Goal: Task Accomplishment & Management: Use online tool/utility

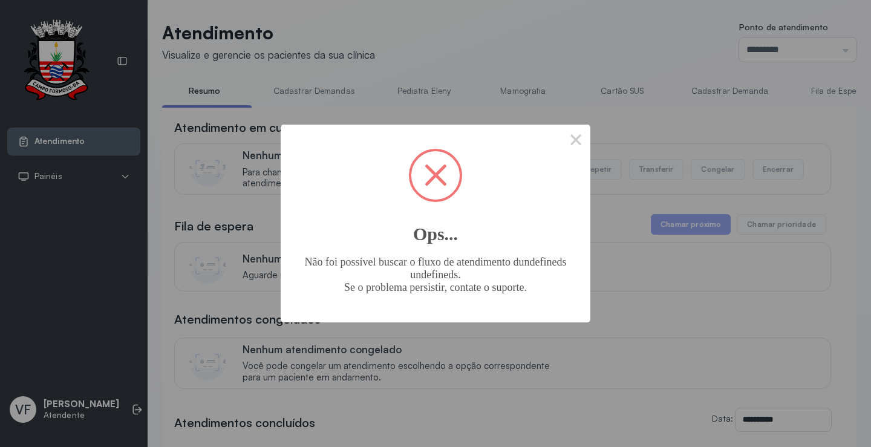
click at [570, 140] on button "×" at bounding box center [575, 139] width 29 height 29
click at [576, 138] on button "×" at bounding box center [575, 139] width 29 height 29
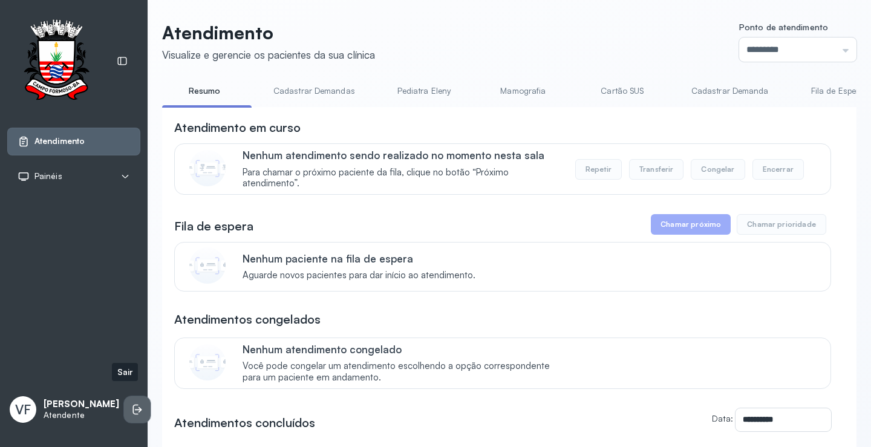
click at [131, 403] on icon at bounding box center [137, 409] width 12 height 12
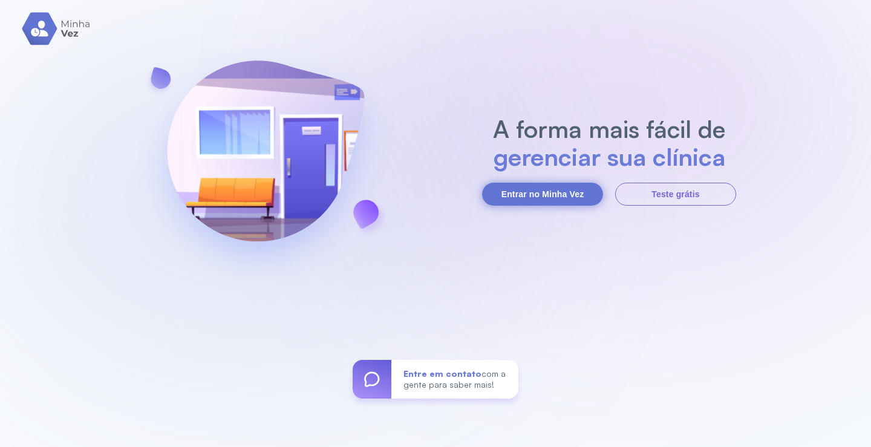
click at [536, 191] on button "Entrar no Minha Vez" at bounding box center [542, 194] width 121 height 23
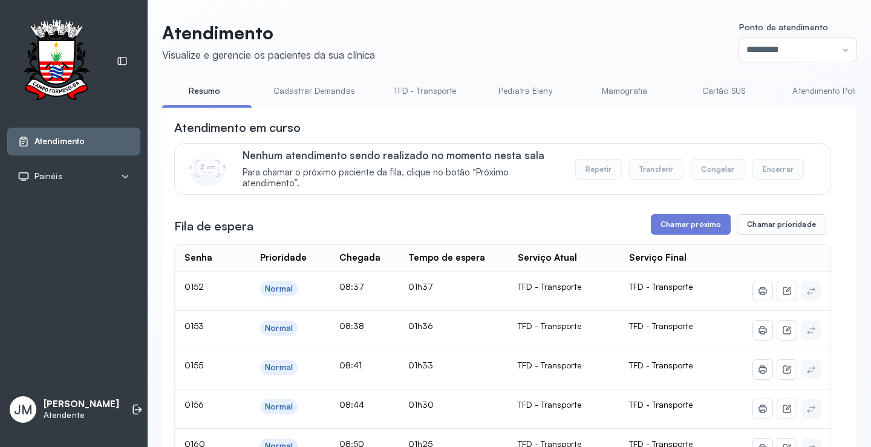
click at [431, 88] on link "TFD - Transporte" at bounding box center [425, 91] width 87 height 20
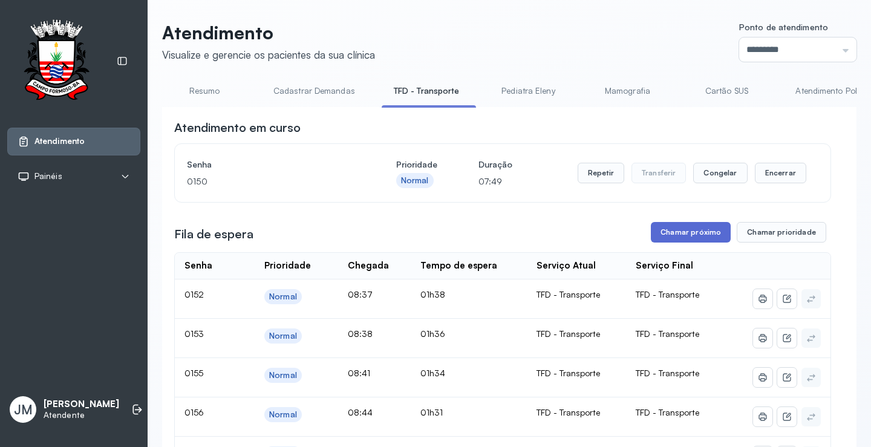
click at [685, 230] on button "Chamar próximo" at bounding box center [691, 232] width 80 height 21
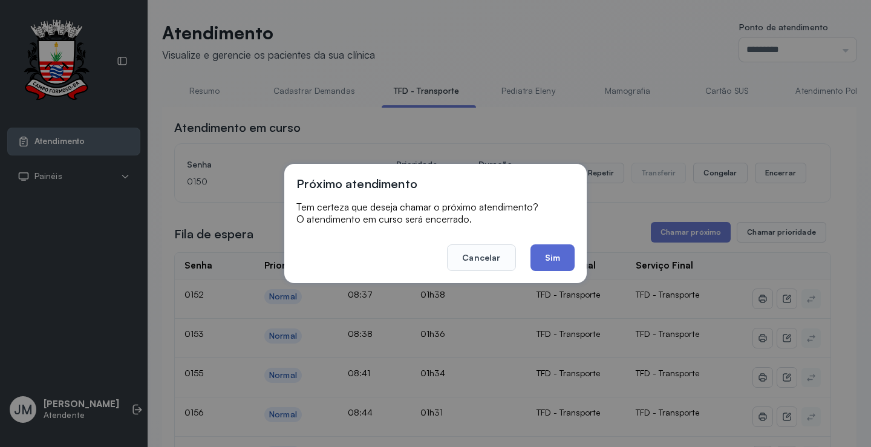
click at [564, 259] on button "Sim" at bounding box center [553, 257] width 44 height 27
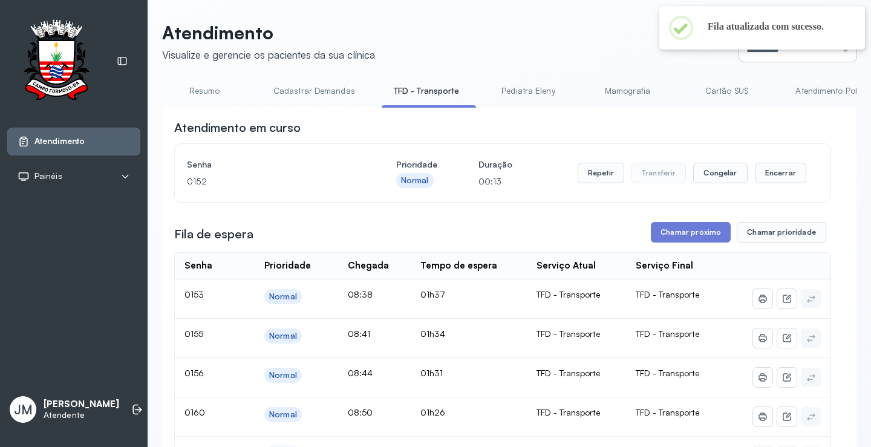
click at [821, 53] on input "*********" at bounding box center [797, 50] width 117 height 24
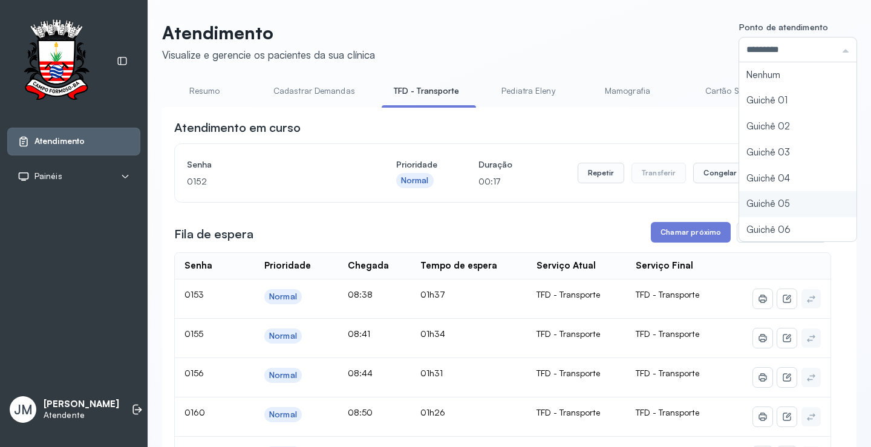
type input "*********"
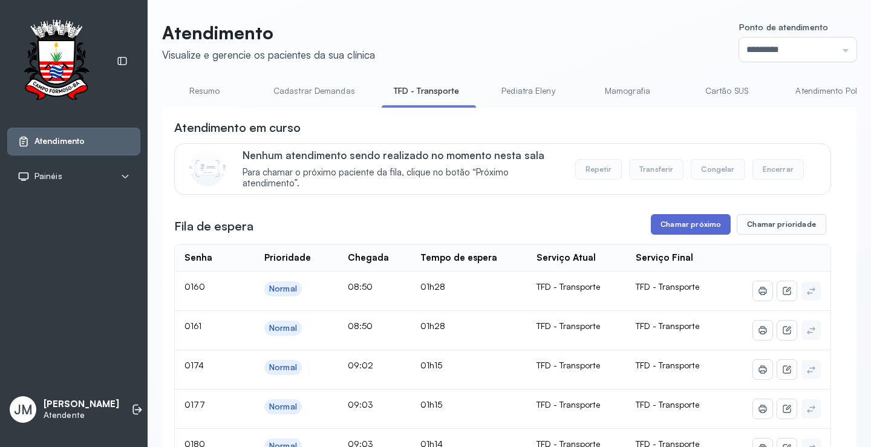
click at [682, 226] on button "Chamar próximo" at bounding box center [691, 224] width 80 height 21
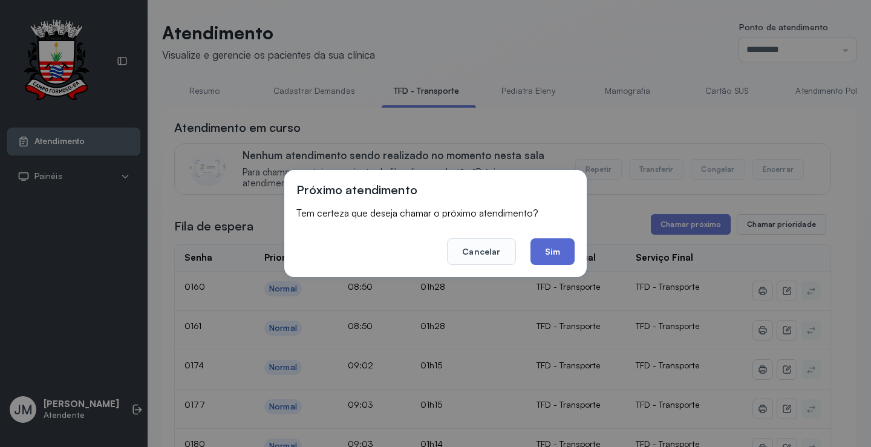
click at [551, 250] on button "Sim" at bounding box center [553, 251] width 44 height 27
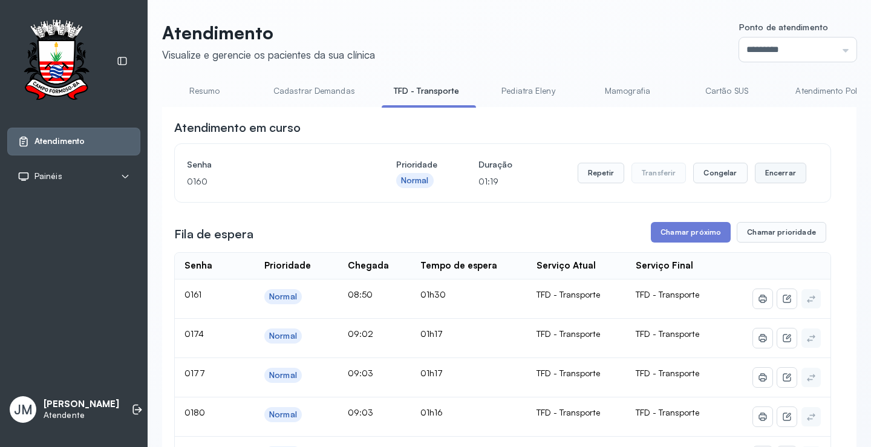
click at [769, 177] on button "Encerrar" at bounding box center [780, 173] width 51 height 21
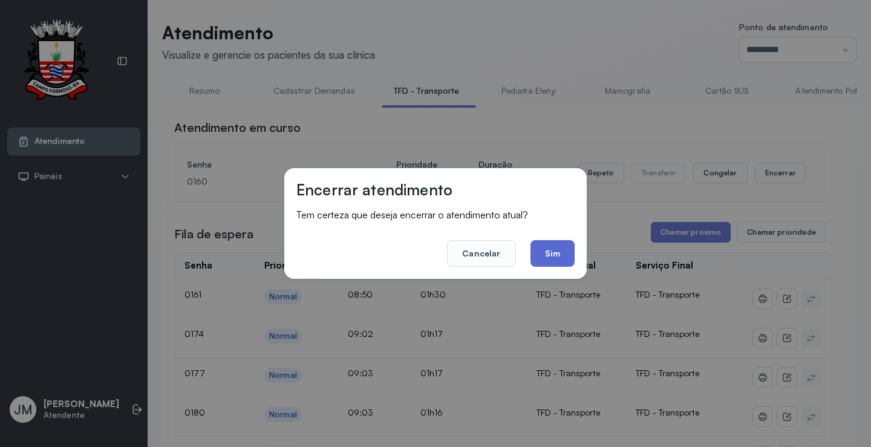
click at [565, 250] on button "Sim" at bounding box center [553, 253] width 44 height 27
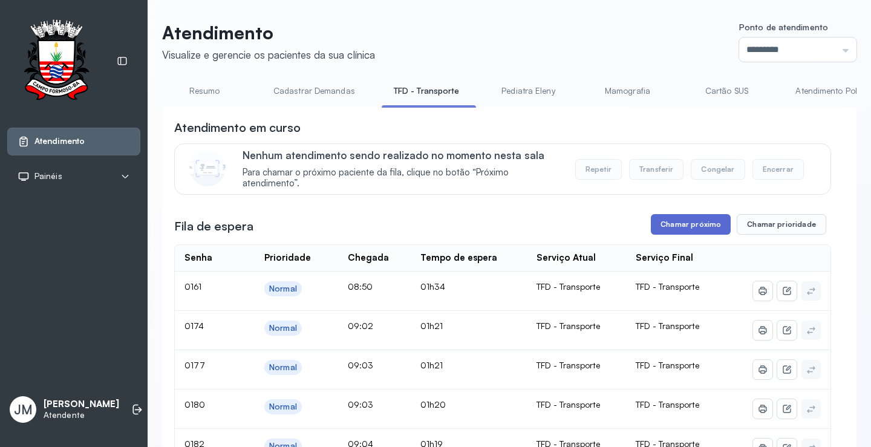
click at [682, 229] on button "Chamar próximo" at bounding box center [691, 224] width 80 height 21
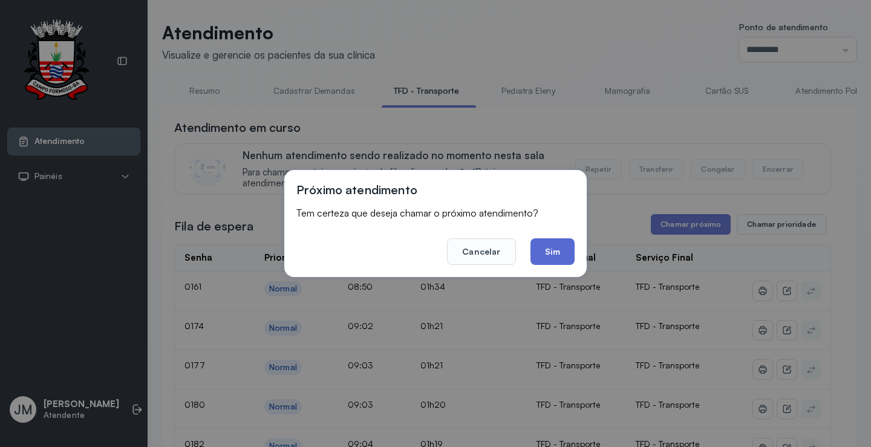
click at [564, 253] on button "Sim" at bounding box center [553, 251] width 44 height 27
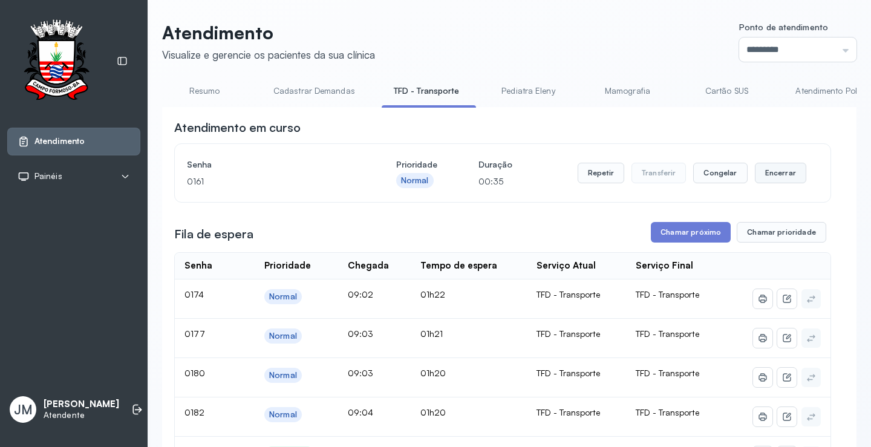
click at [771, 175] on button "Encerrar" at bounding box center [780, 173] width 51 height 21
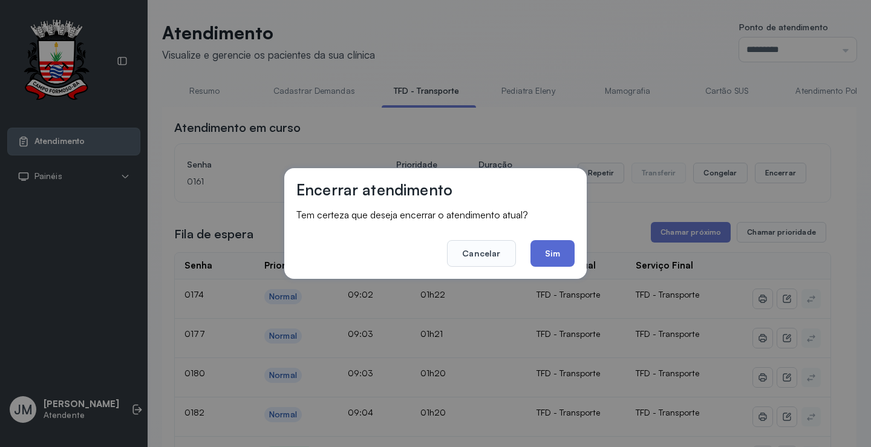
click at [552, 253] on button "Sim" at bounding box center [553, 253] width 44 height 27
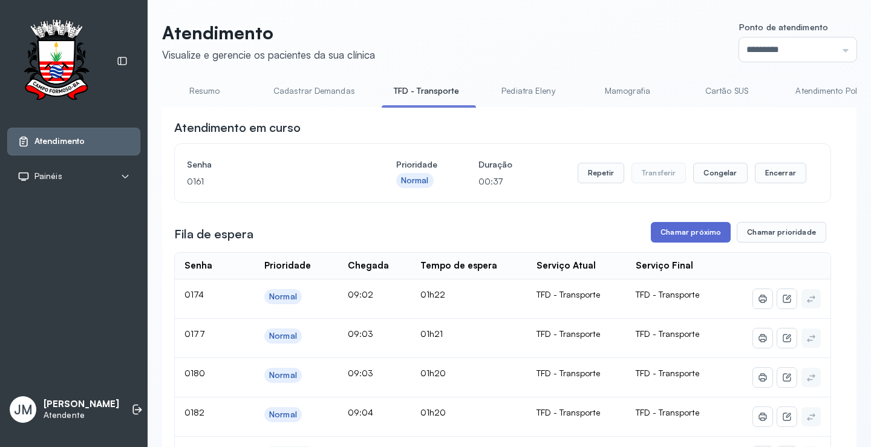
click at [665, 240] on button "Chamar próximo" at bounding box center [691, 232] width 80 height 21
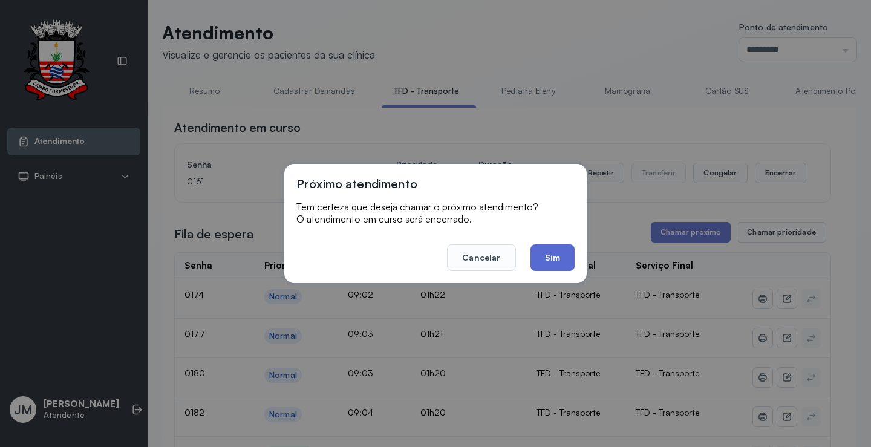
click at [544, 252] on button "Sim" at bounding box center [553, 257] width 44 height 27
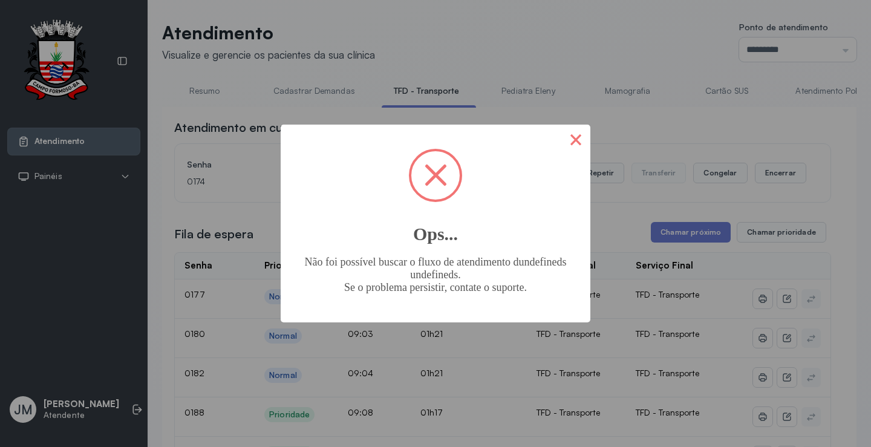
click at [581, 136] on button "×" at bounding box center [575, 139] width 29 height 29
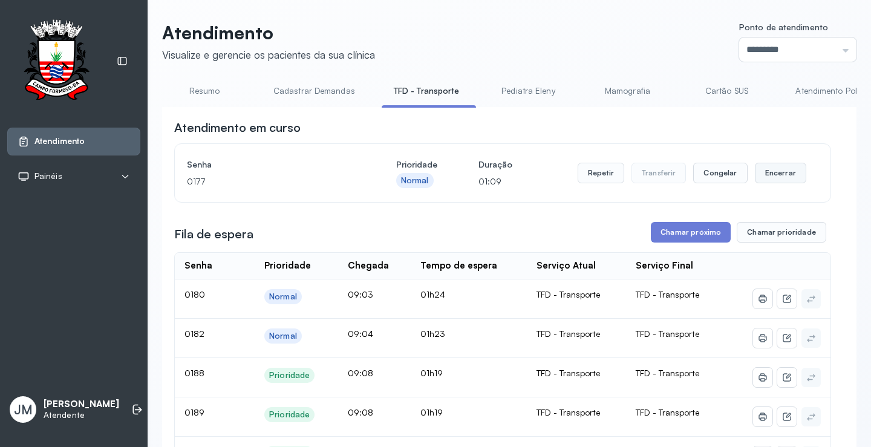
click at [778, 172] on button "Encerrar" at bounding box center [780, 173] width 51 height 21
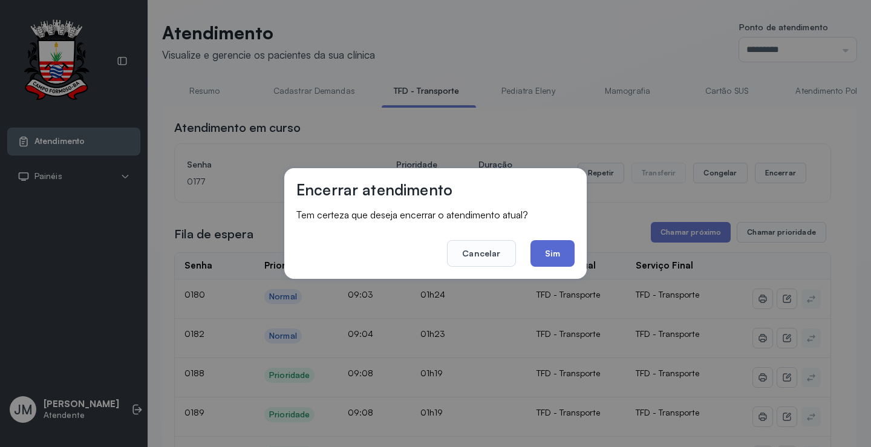
click at [556, 252] on button "Sim" at bounding box center [553, 253] width 44 height 27
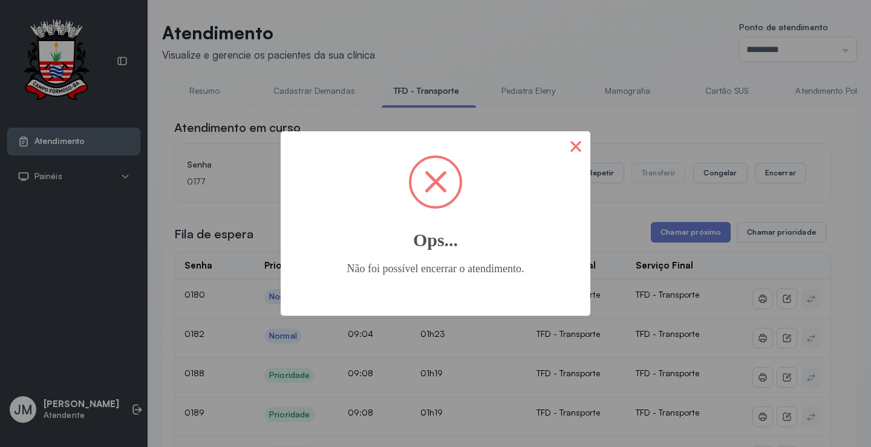
click at [575, 149] on button "×" at bounding box center [575, 145] width 29 height 29
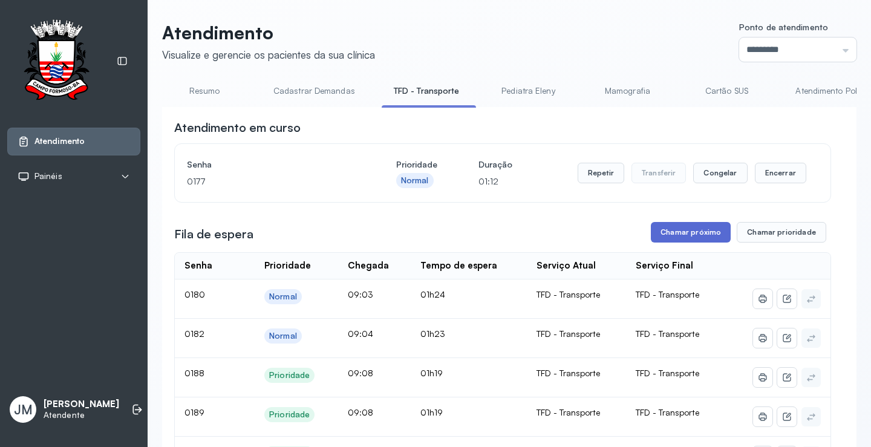
click at [670, 237] on button "Chamar próximo" at bounding box center [691, 232] width 80 height 21
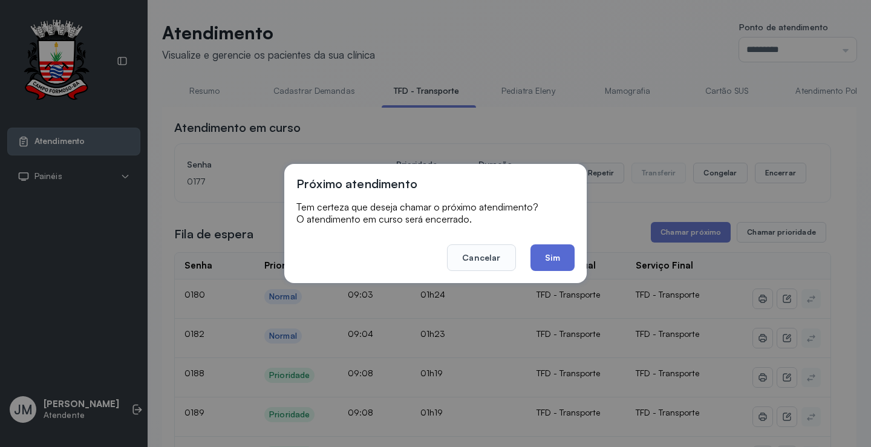
click at [567, 259] on button "Sim" at bounding box center [553, 257] width 44 height 27
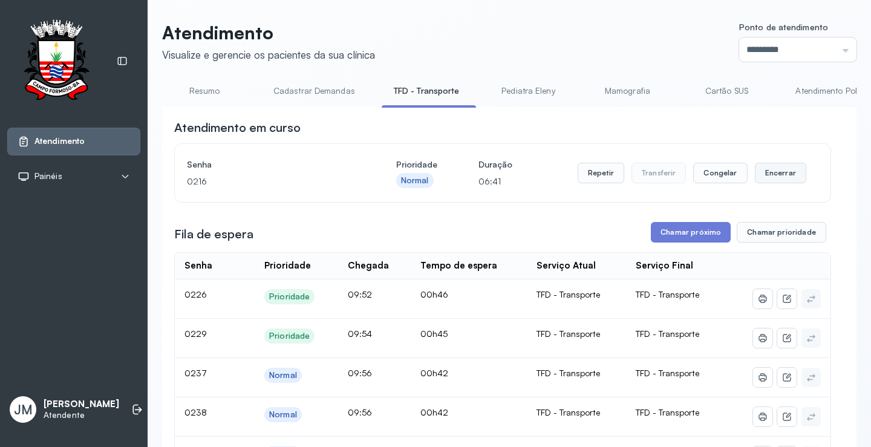
click at [763, 169] on button "Encerrar" at bounding box center [780, 173] width 51 height 21
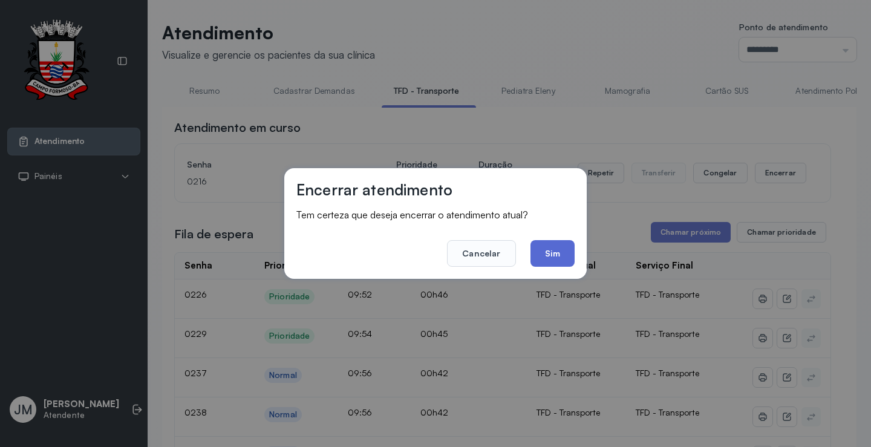
click at [558, 246] on button "Sim" at bounding box center [553, 253] width 44 height 27
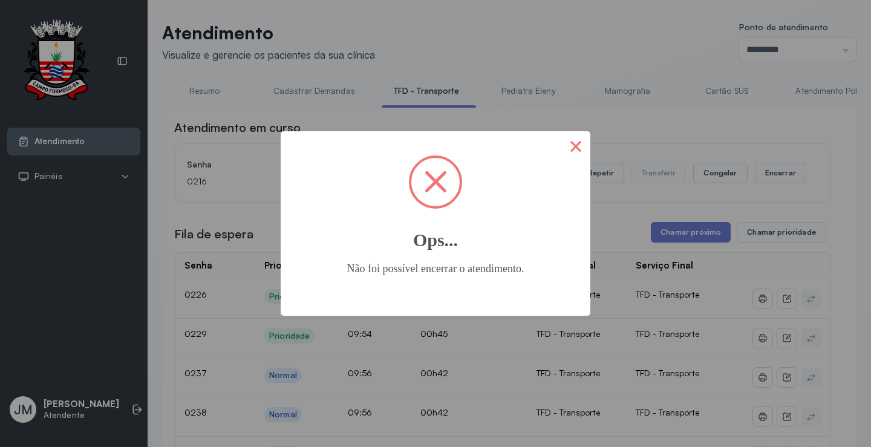
click at [587, 146] on button "×" at bounding box center [575, 145] width 29 height 29
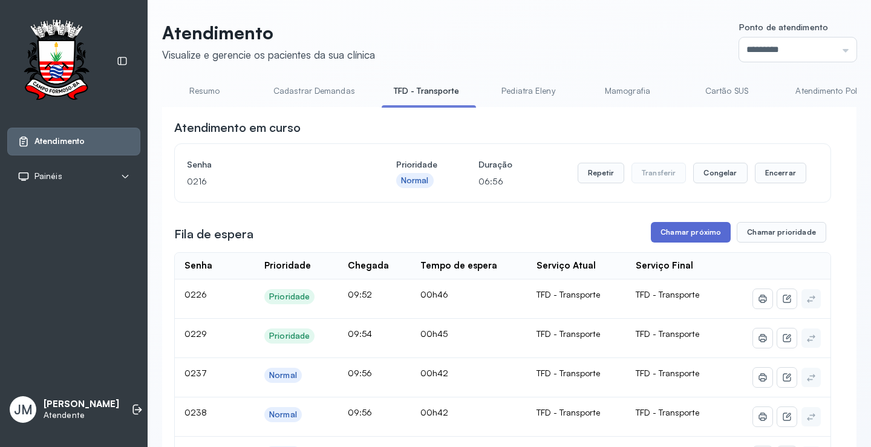
click at [680, 234] on button "Chamar próximo" at bounding box center [691, 232] width 80 height 21
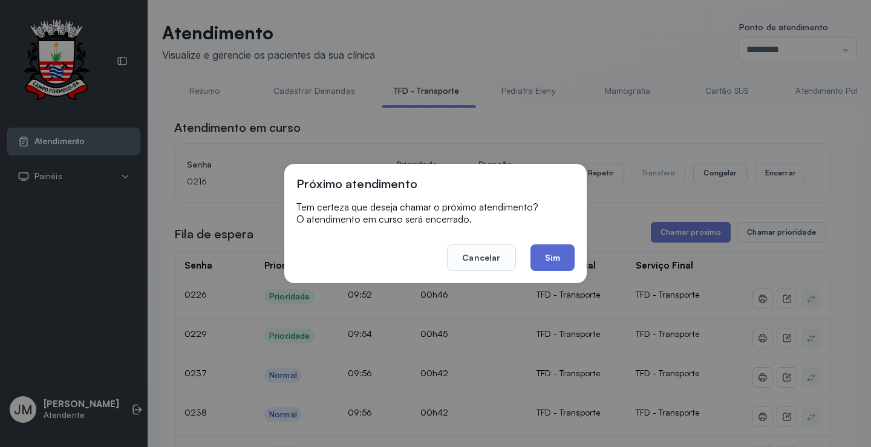
click at [563, 263] on button "Sim" at bounding box center [553, 257] width 44 height 27
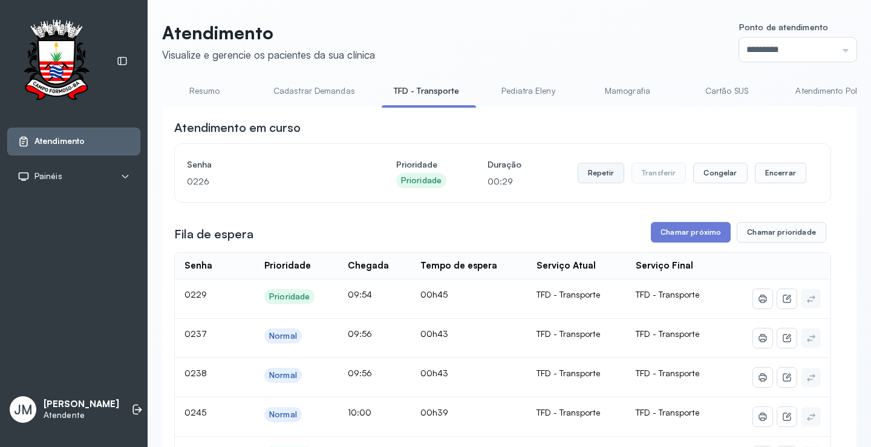
click at [598, 172] on button "Repetir" at bounding box center [601, 173] width 47 height 21
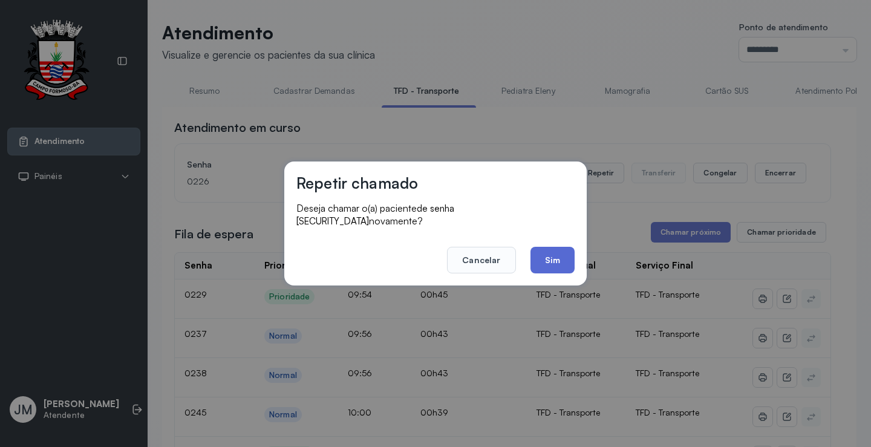
click at [564, 251] on button "Sim" at bounding box center [553, 260] width 44 height 27
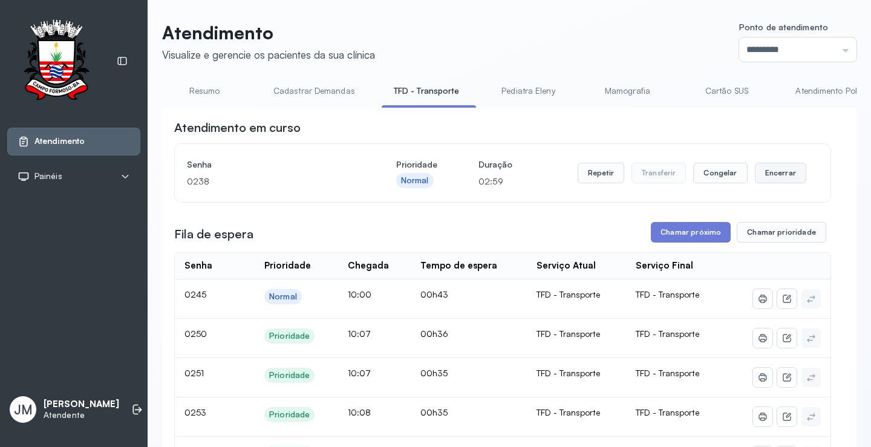
click at [764, 177] on button "Encerrar" at bounding box center [780, 173] width 51 height 21
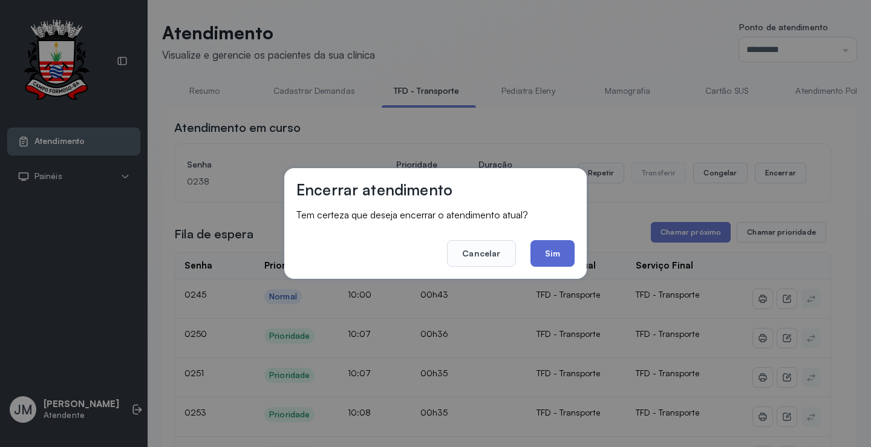
click at [561, 246] on button "Sim" at bounding box center [553, 253] width 44 height 27
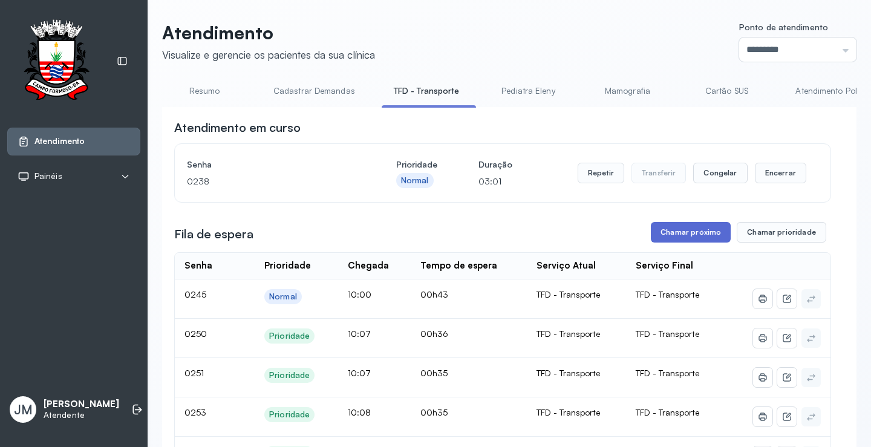
click at [691, 233] on button "Chamar próximo" at bounding box center [691, 232] width 80 height 21
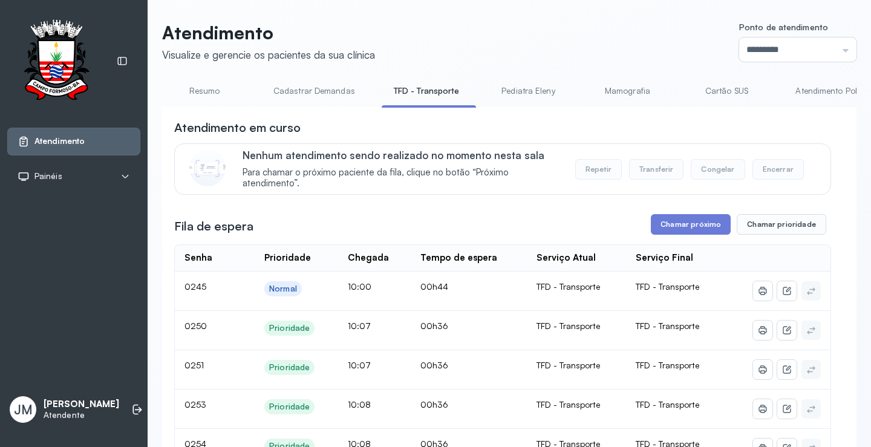
click at [691, 233] on button "Chamar próximo" at bounding box center [691, 224] width 80 height 21
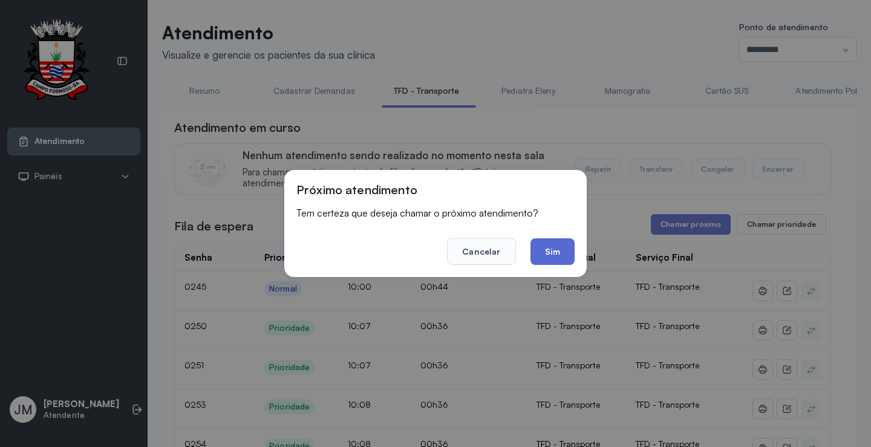
click at [546, 252] on button "Sim" at bounding box center [553, 251] width 44 height 27
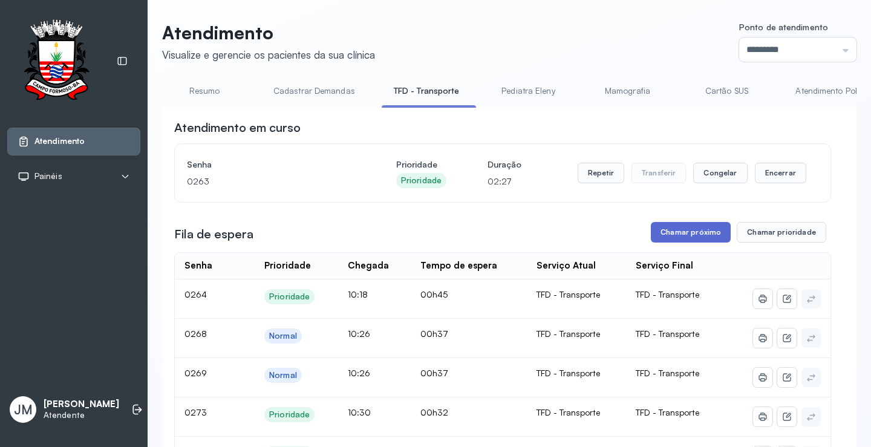
click at [682, 233] on button "Chamar próximo" at bounding box center [691, 232] width 80 height 21
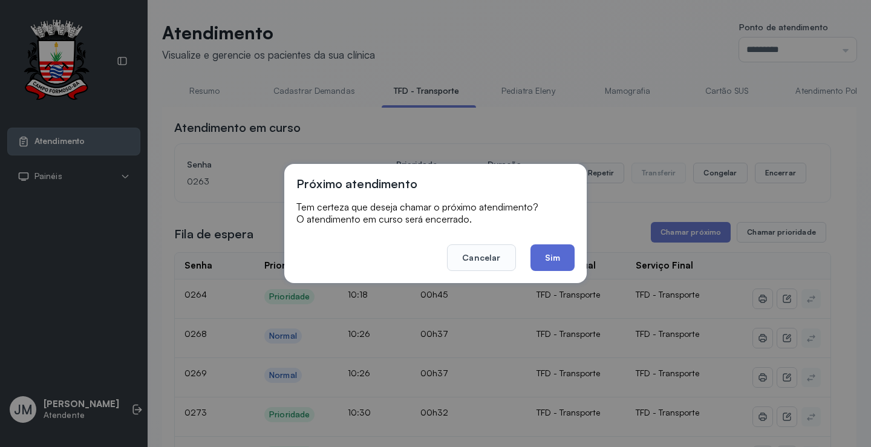
click at [552, 248] on button "Sim" at bounding box center [553, 257] width 44 height 27
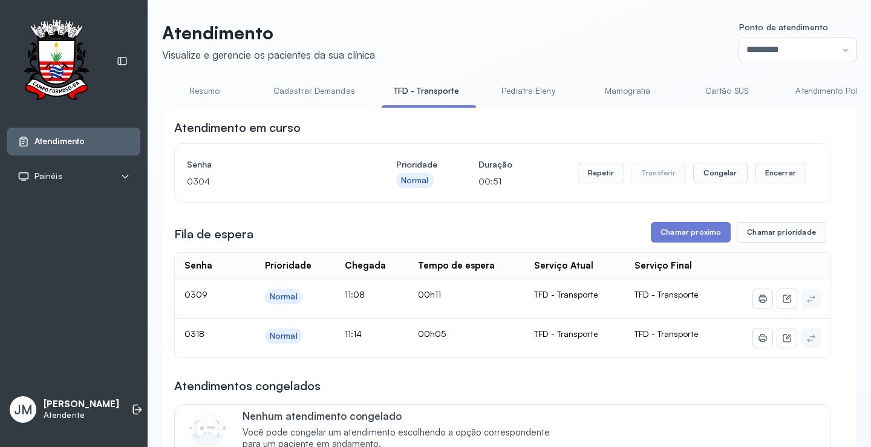
scroll to position [60, 0]
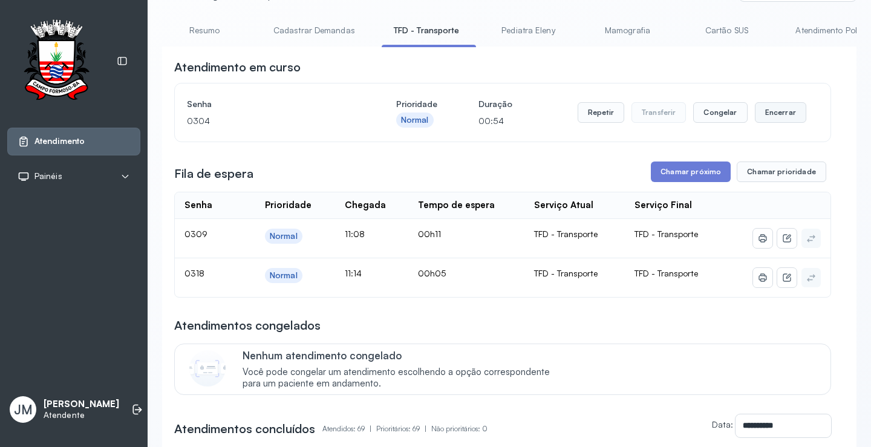
click at [774, 116] on button "Encerrar" at bounding box center [780, 112] width 51 height 21
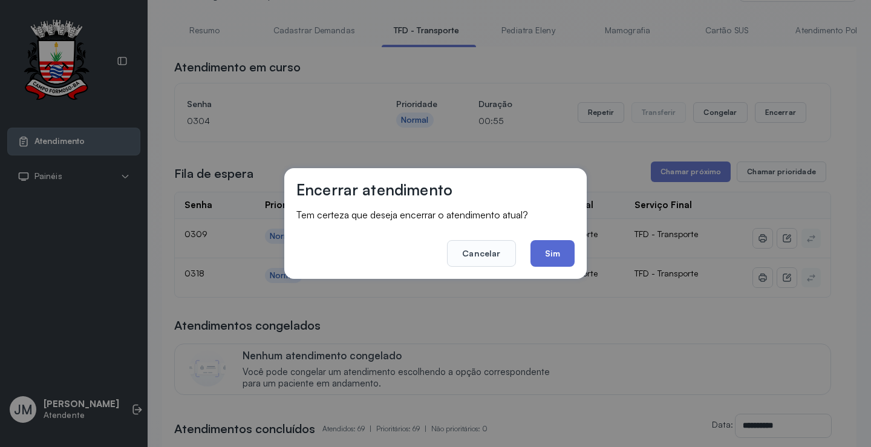
click at [556, 247] on button "Sim" at bounding box center [553, 253] width 44 height 27
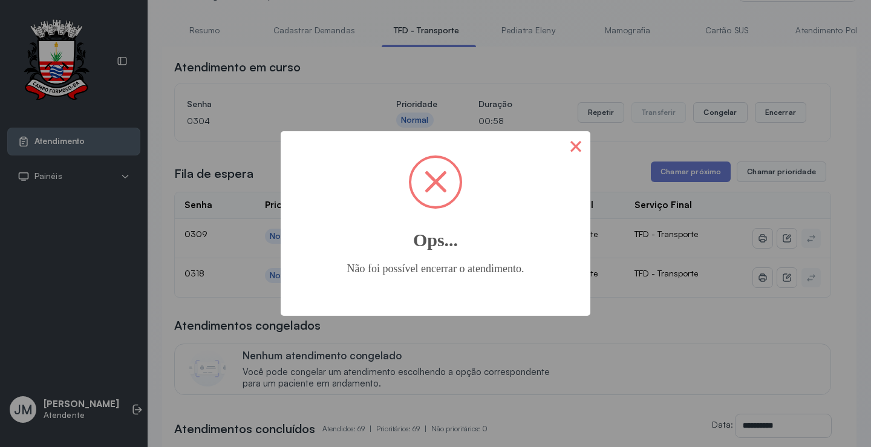
click at [578, 149] on button "×" at bounding box center [575, 145] width 29 height 29
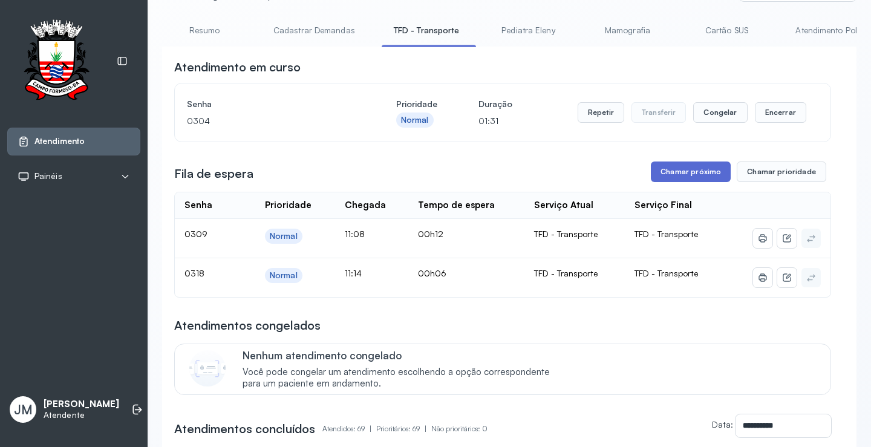
click at [687, 172] on button "Chamar próximo" at bounding box center [691, 172] width 80 height 21
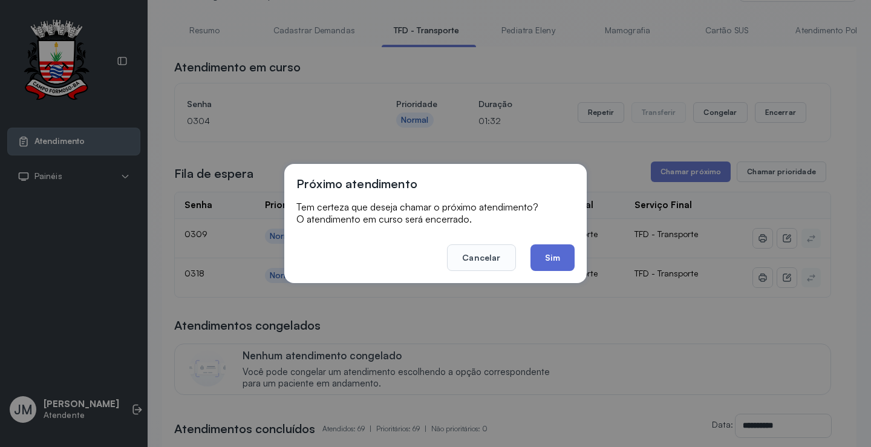
click at [551, 253] on button "Sim" at bounding box center [553, 257] width 44 height 27
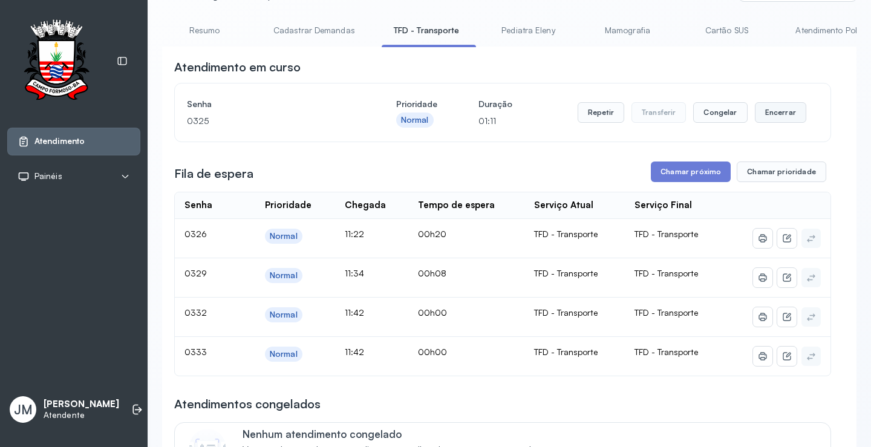
click at [783, 117] on button "Encerrar" at bounding box center [780, 112] width 51 height 21
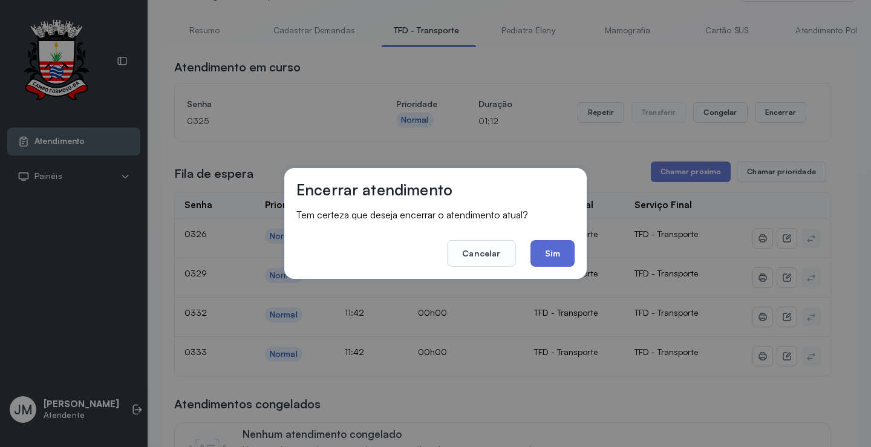
click at [558, 252] on button "Sim" at bounding box center [553, 253] width 44 height 27
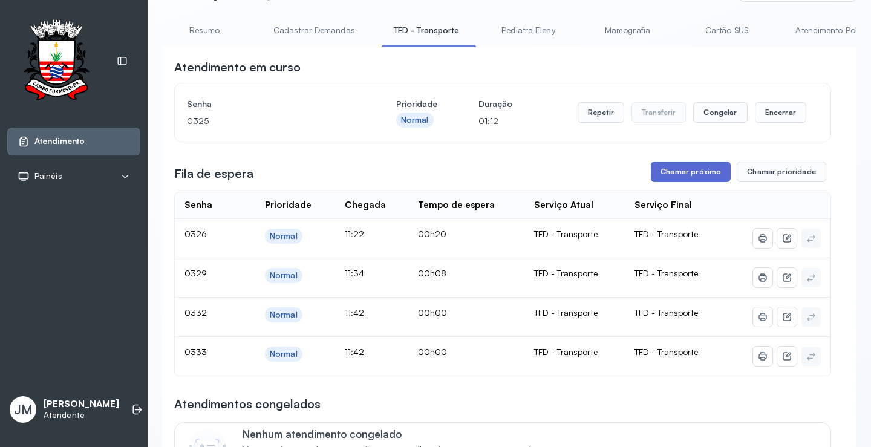
click at [679, 177] on button "Chamar próximo" at bounding box center [691, 172] width 80 height 21
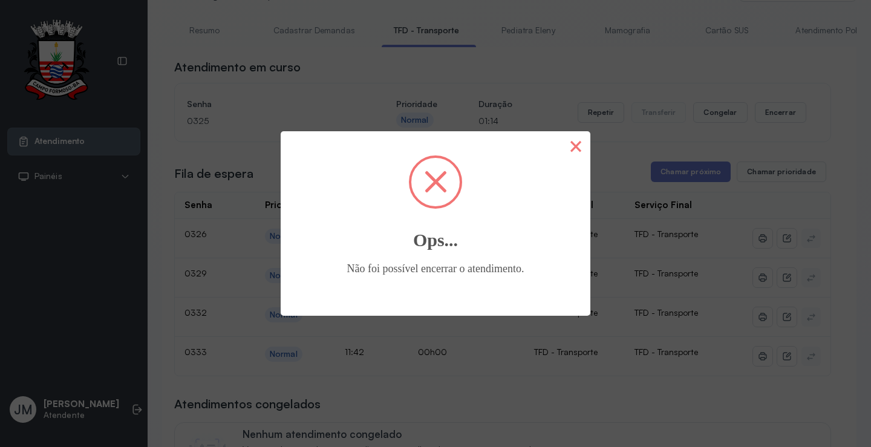
click at [575, 148] on button "×" at bounding box center [575, 145] width 29 height 29
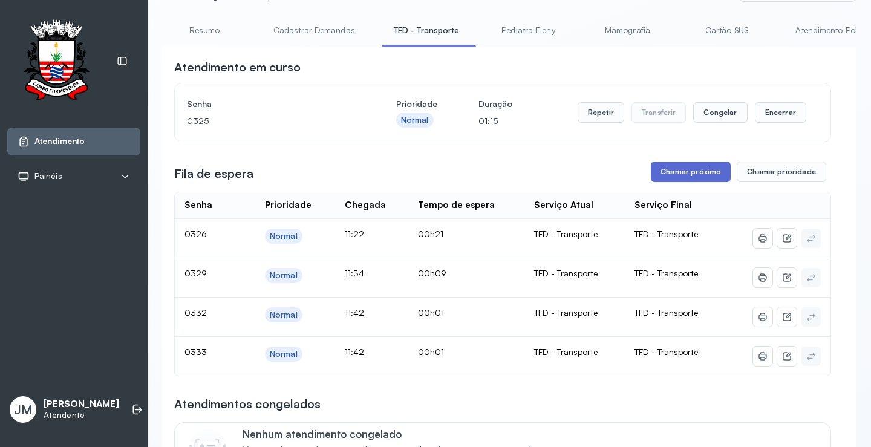
click at [673, 177] on button "Chamar próximo" at bounding box center [691, 172] width 80 height 21
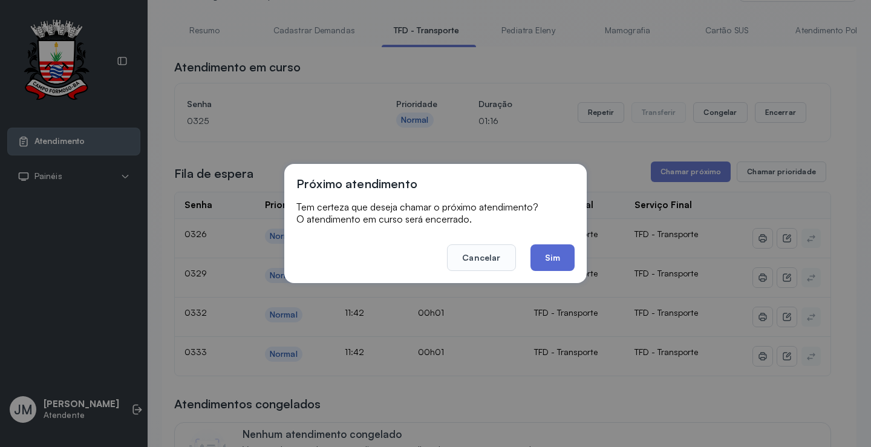
click at [548, 253] on button "Sim" at bounding box center [553, 257] width 44 height 27
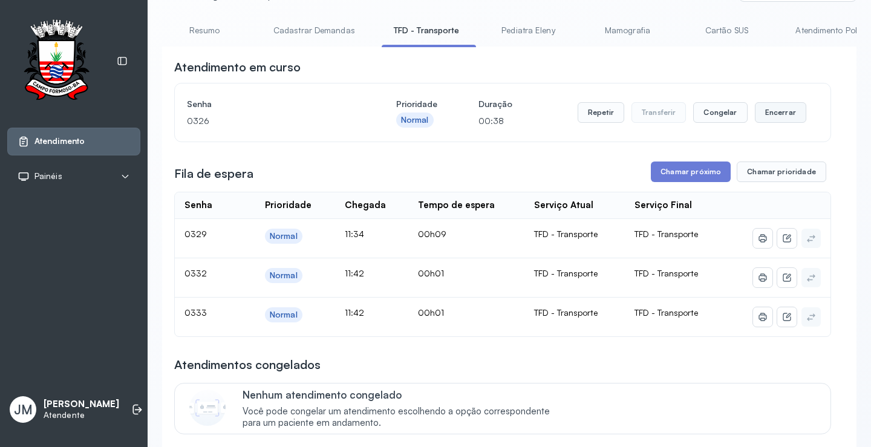
click at [772, 113] on button "Encerrar" at bounding box center [780, 112] width 51 height 21
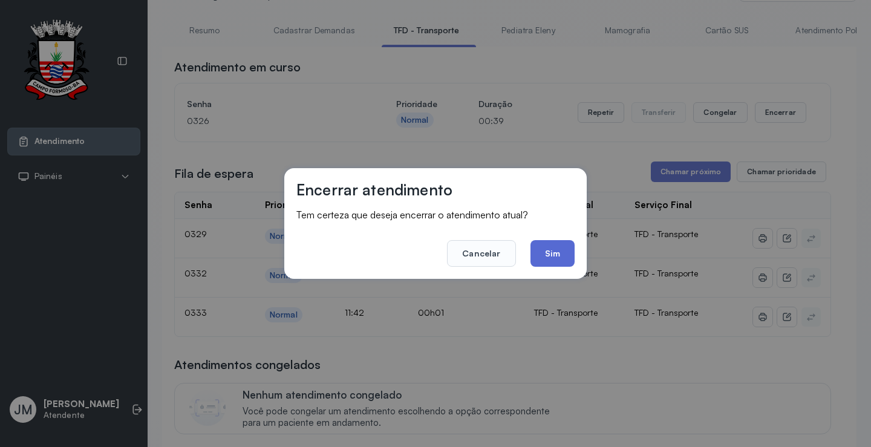
click at [555, 253] on button "Sim" at bounding box center [553, 253] width 44 height 27
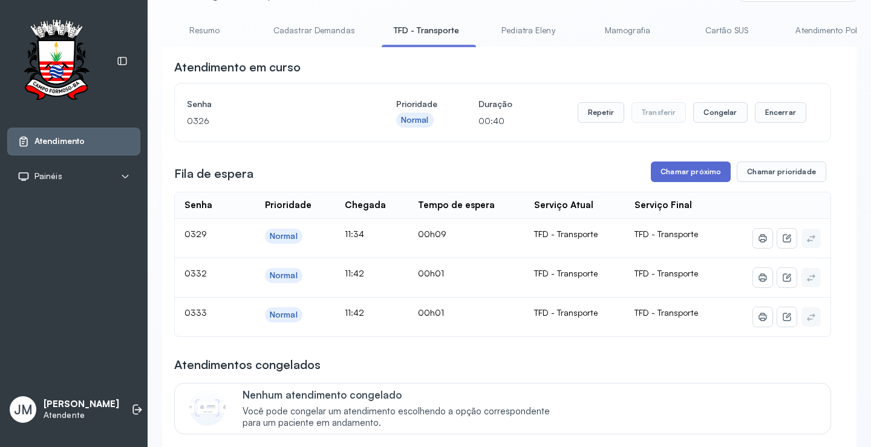
click at [693, 168] on button "Chamar próximo" at bounding box center [691, 172] width 80 height 21
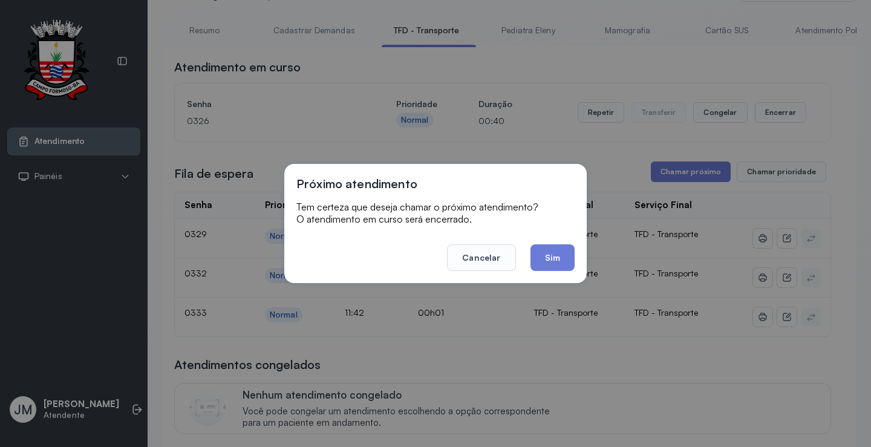
scroll to position [1, 0]
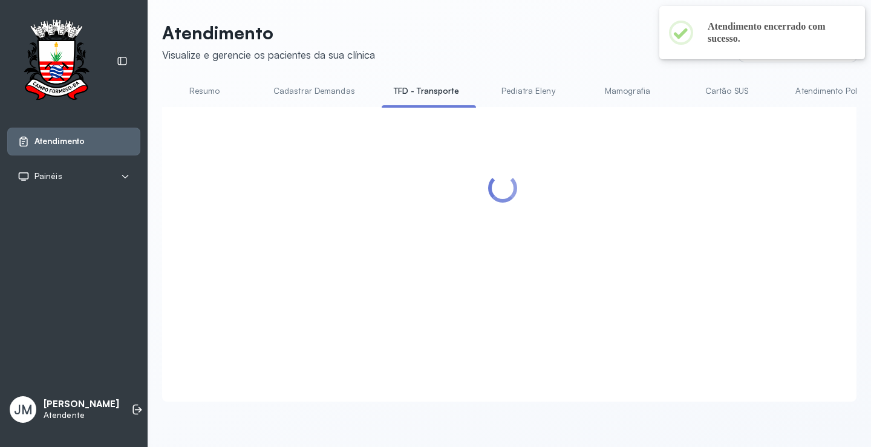
click at [536, 255] on div at bounding box center [502, 239] width 657 height 241
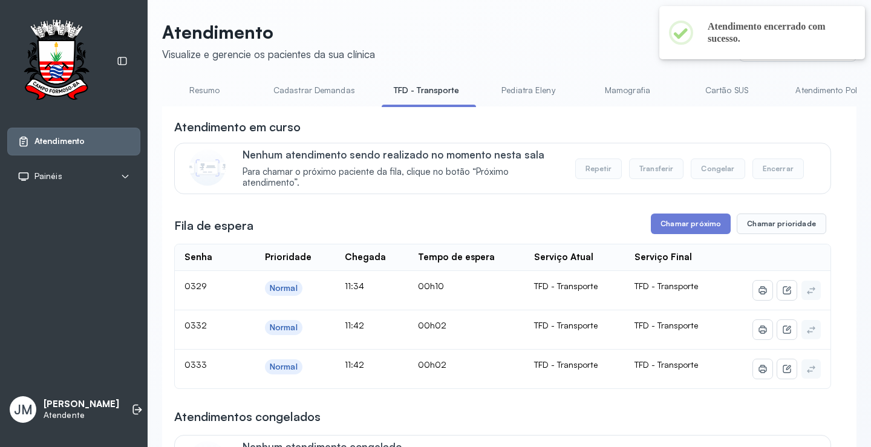
scroll to position [60, 0]
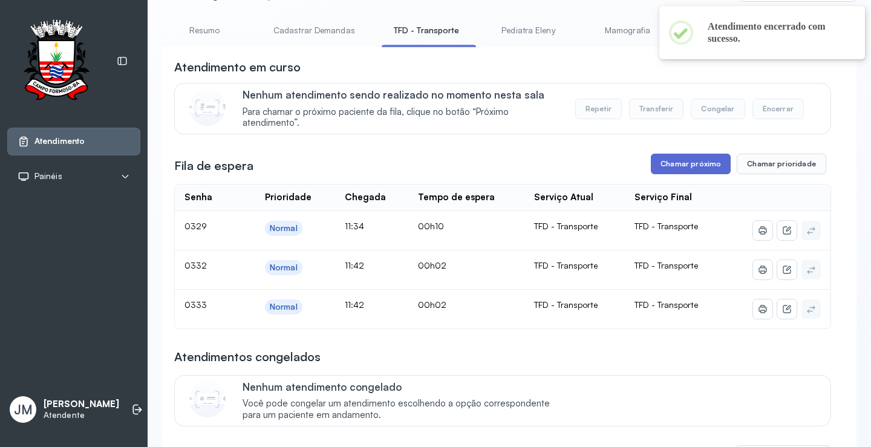
click at [671, 165] on button "Chamar próximo" at bounding box center [691, 164] width 80 height 21
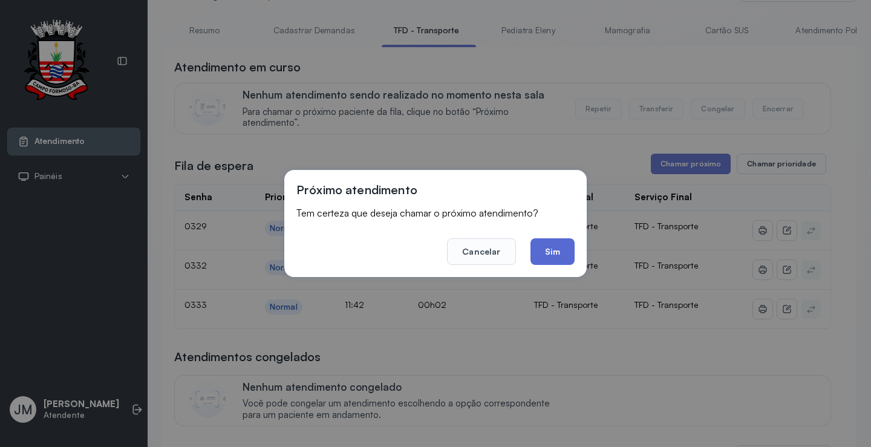
click at [553, 244] on button "Sim" at bounding box center [553, 251] width 44 height 27
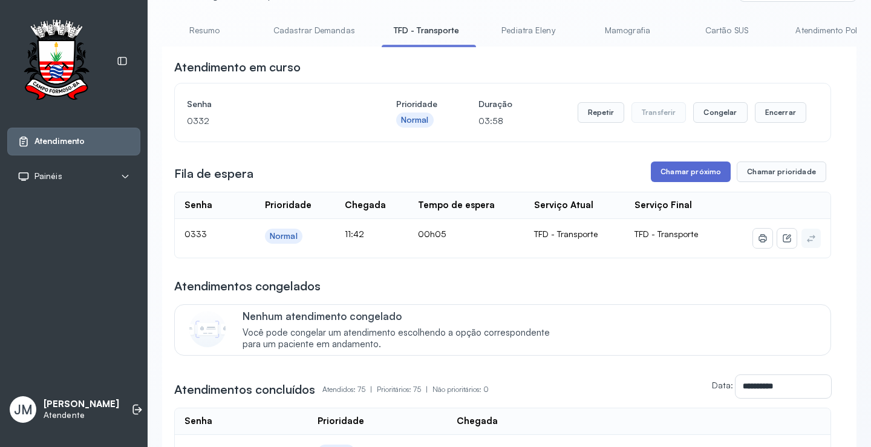
click at [691, 168] on button "Chamar próximo" at bounding box center [691, 172] width 80 height 21
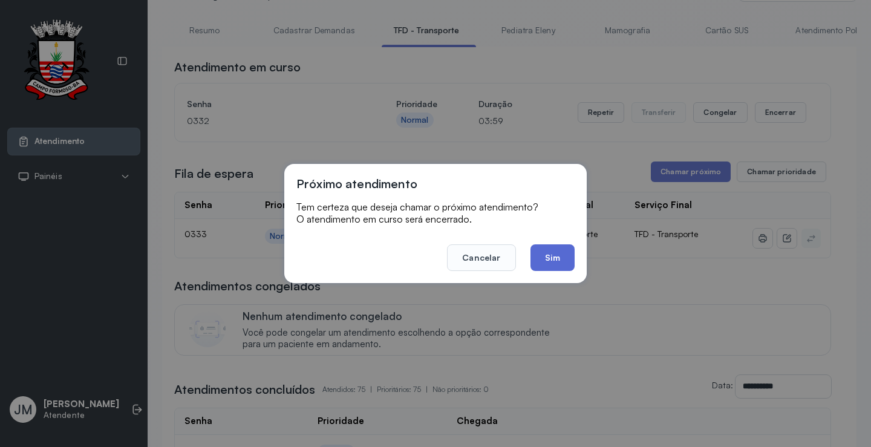
click at [563, 251] on button "Sim" at bounding box center [553, 257] width 44 height 27
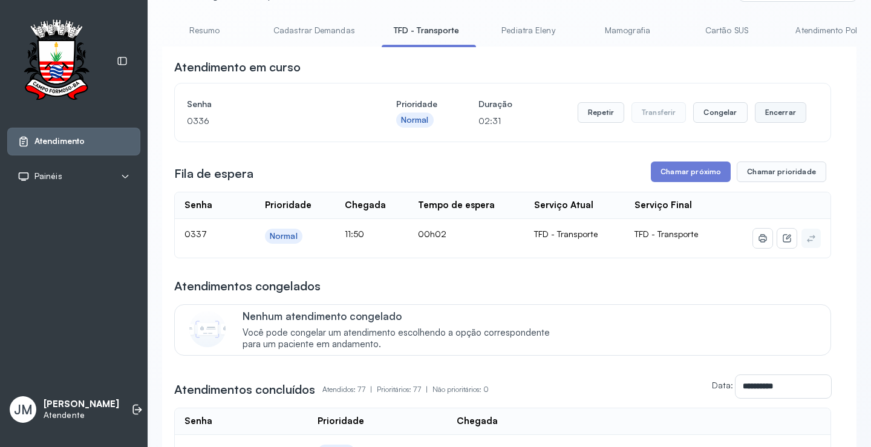
click at [769, 112] on button "Encerrar" at bounding box center [780, 112] width 51 height 21
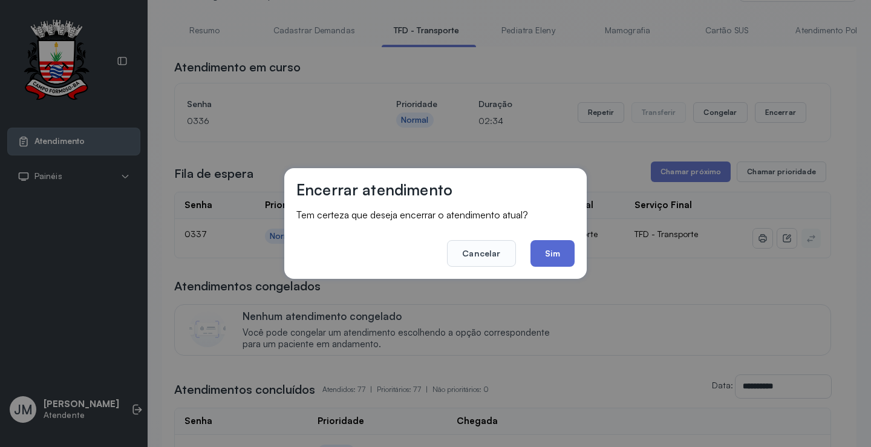
click at [550, 255] on button "Sim" at bounding box center [553, 253] width 44 height 27
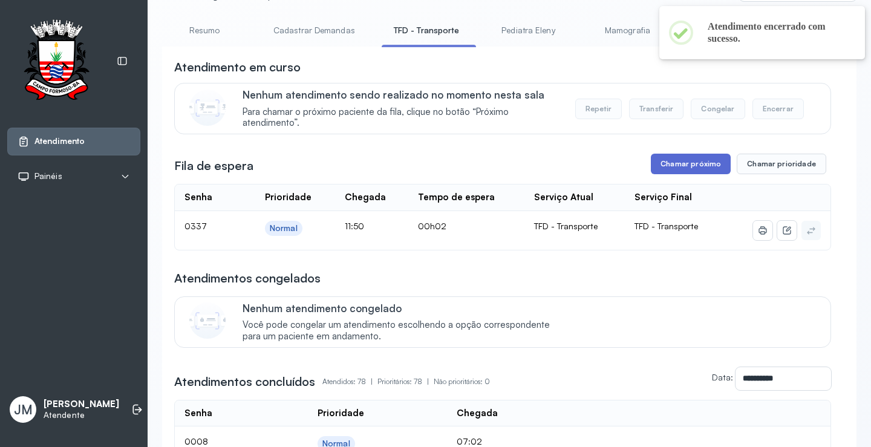
click at [691, 168] on button "Chamar próximo" at bounding box center [691, 164] width 80 height 21
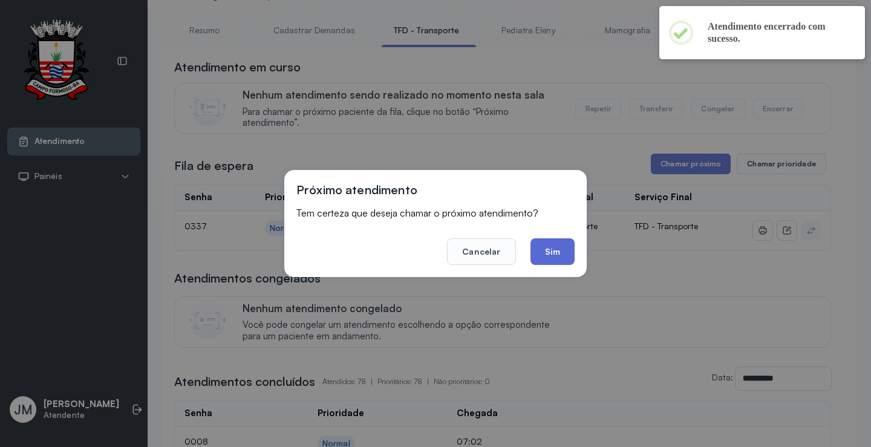
click at [563, 250] on button "Sim" at bounding box center [553, 251] width 44 height 27
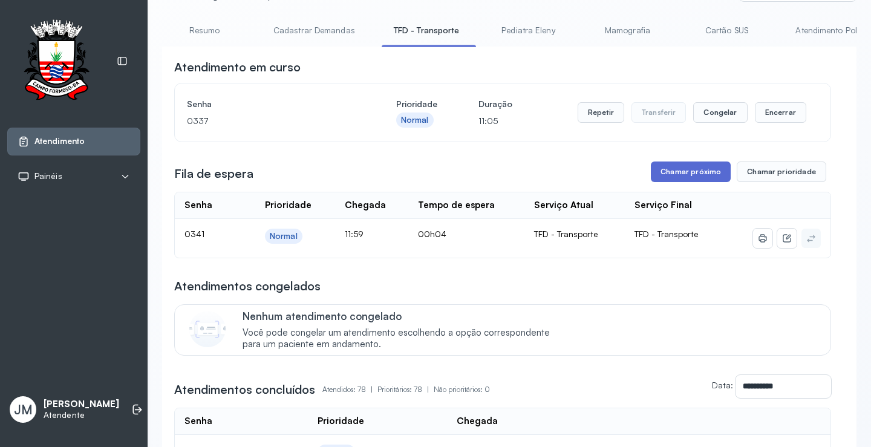
click at [684, 175] on button "Chamar próximo" at bounding box center [691, 172] width 80 height 21
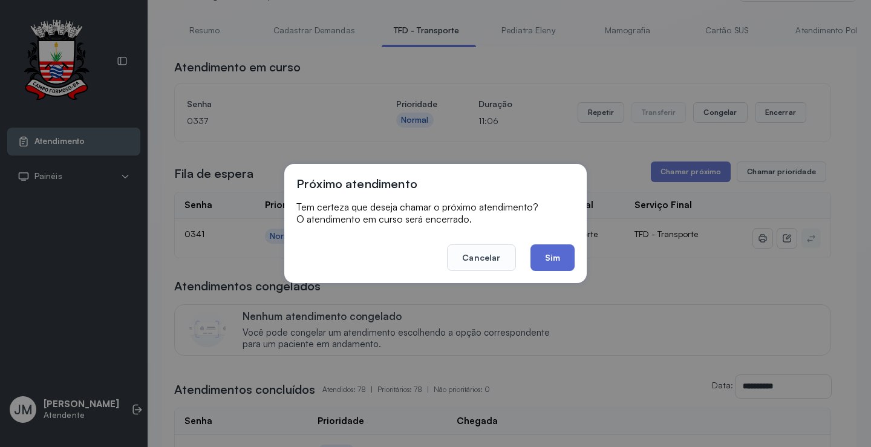
click at [559, 254] on button "Sim" at bounding box center [553, 257] width 44 height 27
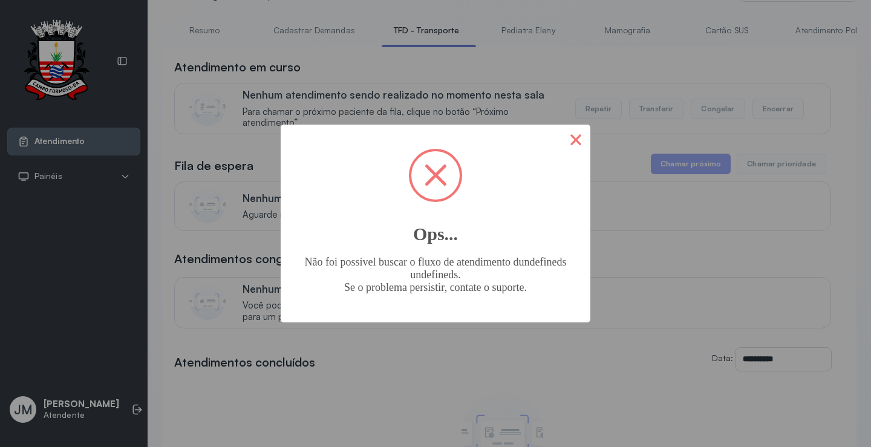
click at [582, 141] on button "×" at bounding box center [575, 139] width 29 height 29
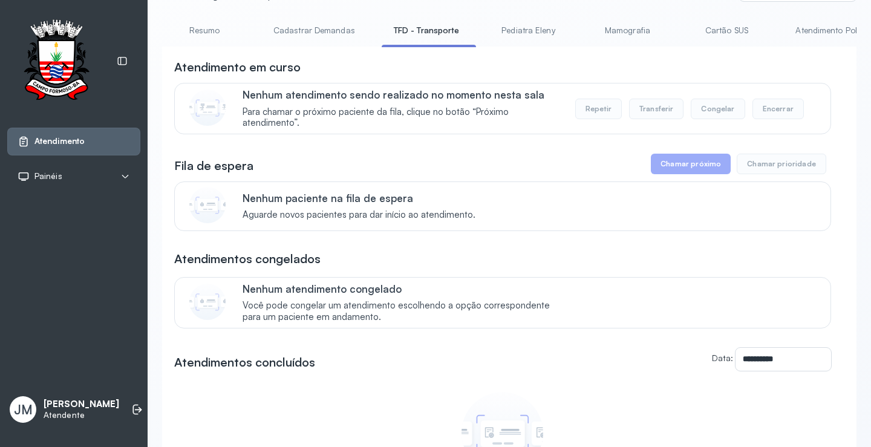
click at [206, 28] on link "Resumo" at bounding box center [204, 31] width 85 height 20
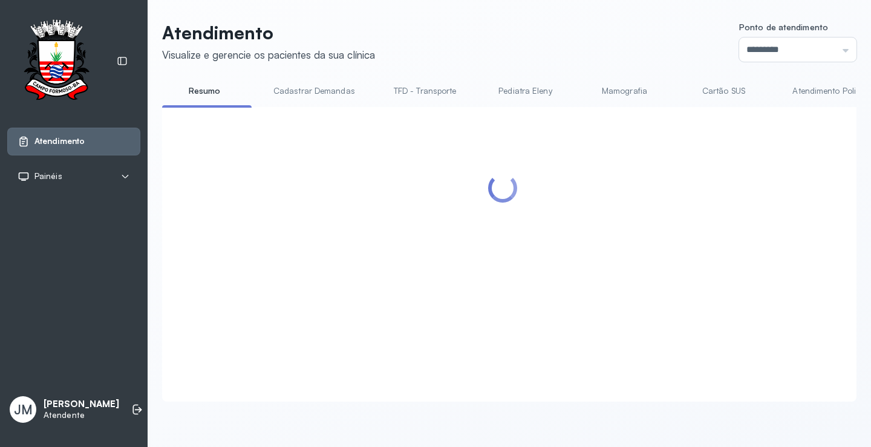
scroll to position [0, 0]
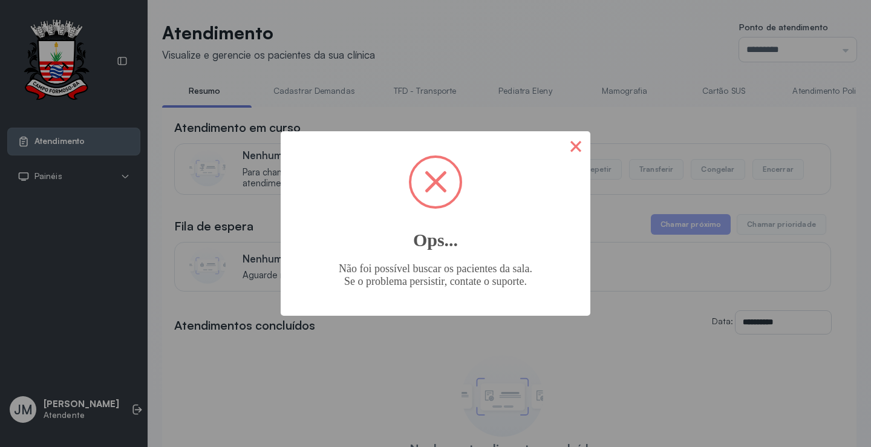
click at [583, 147] on button "×" at bounding box center [575, 145] width 29 height 29
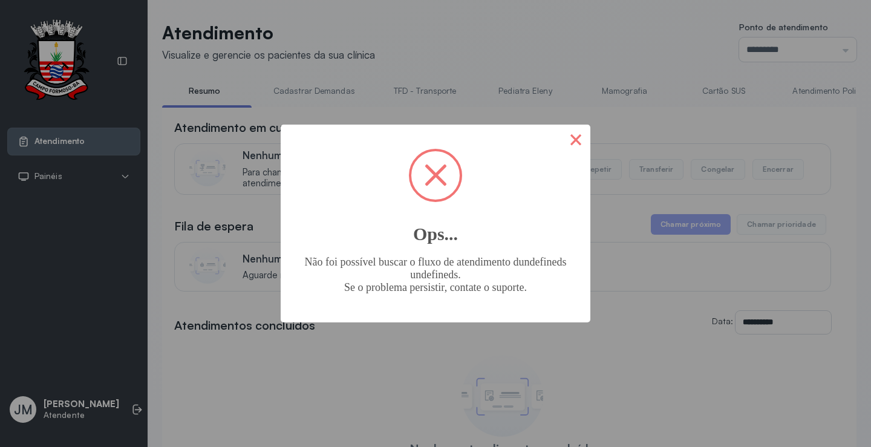
click at [566, 143] on button "×" at bounding box center [575, 139] width 29 height 29
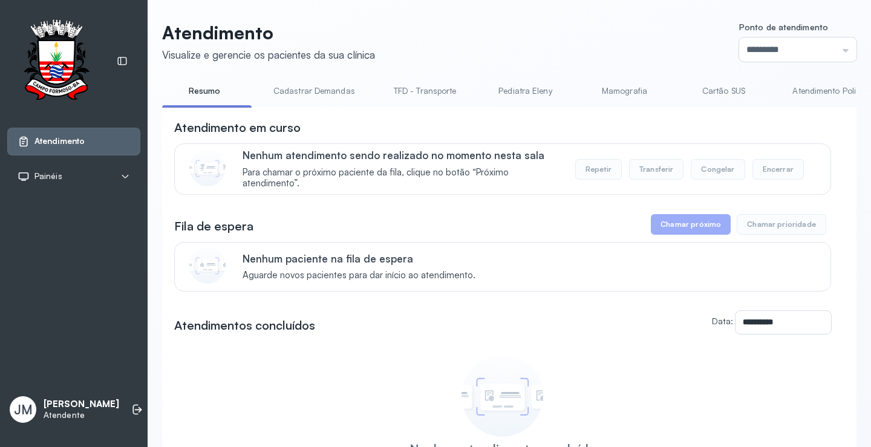
click at [203, 87] on link "Resumo" at bounding box center [204, 91] width 85 height 20
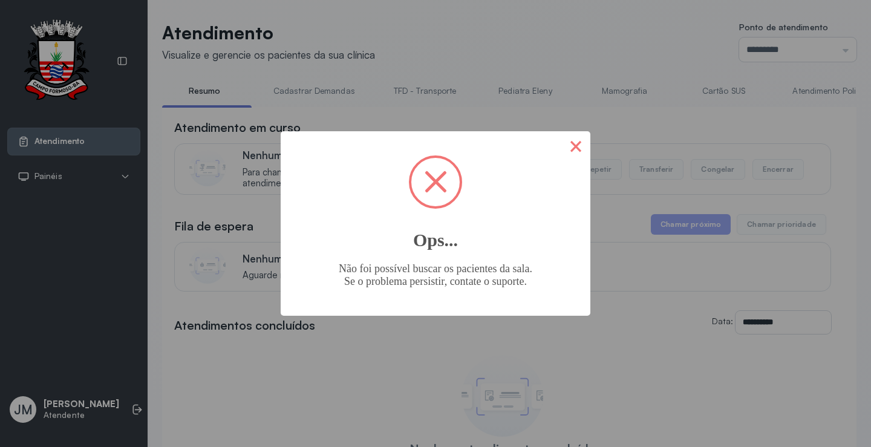
click at [578, 140] on button "×" at bounding box center [575, 145] width 29 height 29
click at [576, 142] on button "×" at bounding box center [575, 145] width 29 height 29
click at [576, 142] on div "× Ops... Não foi possível buscar os pacientes da sala. Se o problema persistir,…" at bounding box center [435, 223] width 871 height 447
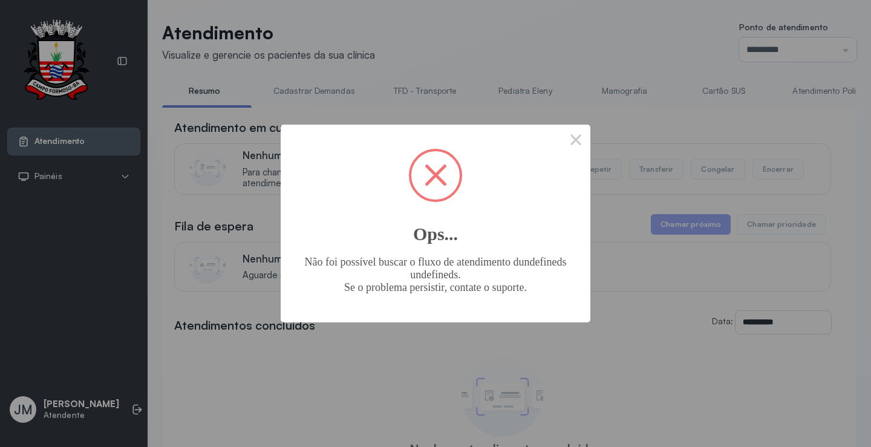
click at [576, 142] on button "×" at bounding box center [575, 139] width 29 height 29
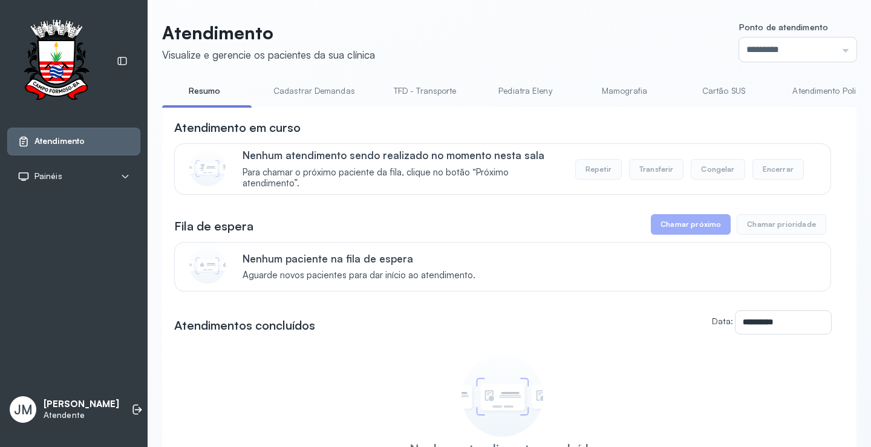
click at [219, 92] on link "Resumo" at bounding box center [204, 91] width 85 height 20
click at [432, 91] on link "TFD - Transporte" at bounding box center [425, 91] width 87 height 20
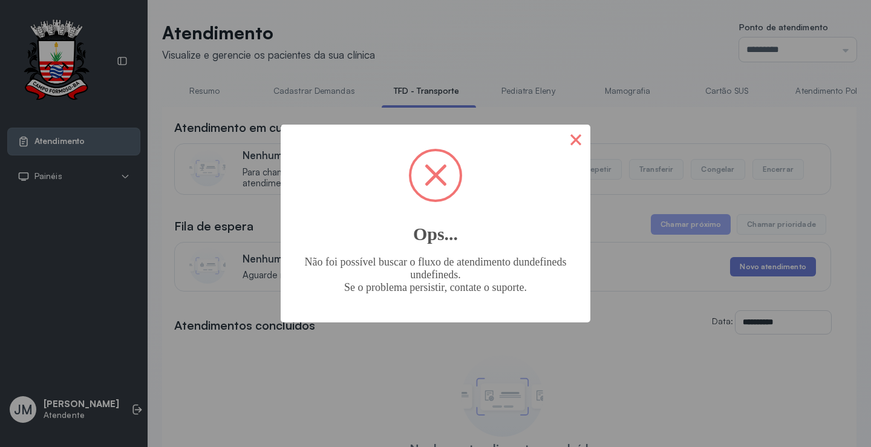
click at [580, 141] on button "×" at bounding box center [575, 139] width 29 height 29
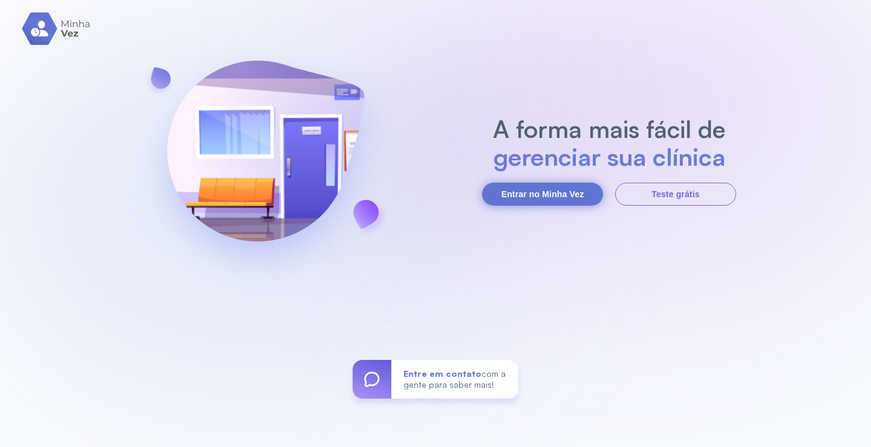
click at [537, 194] on button "Entrar no Minha Vez" at bounding box center [542, 194] width 121 height 23
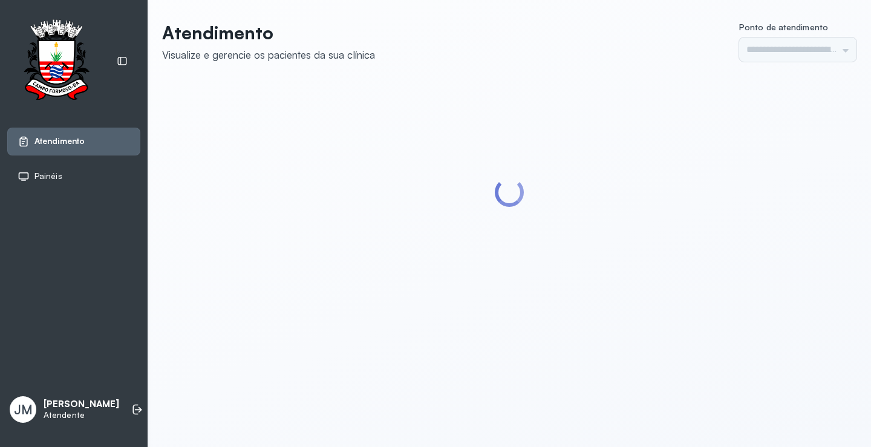
type input "*********"
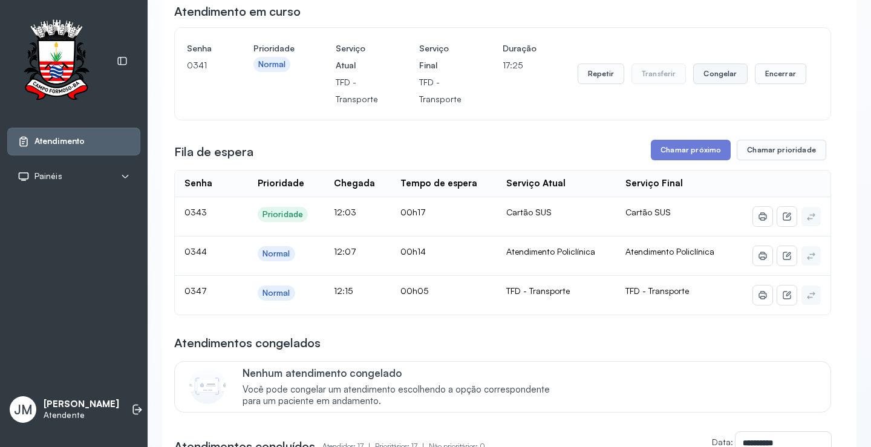
scroll to position [121, 0]
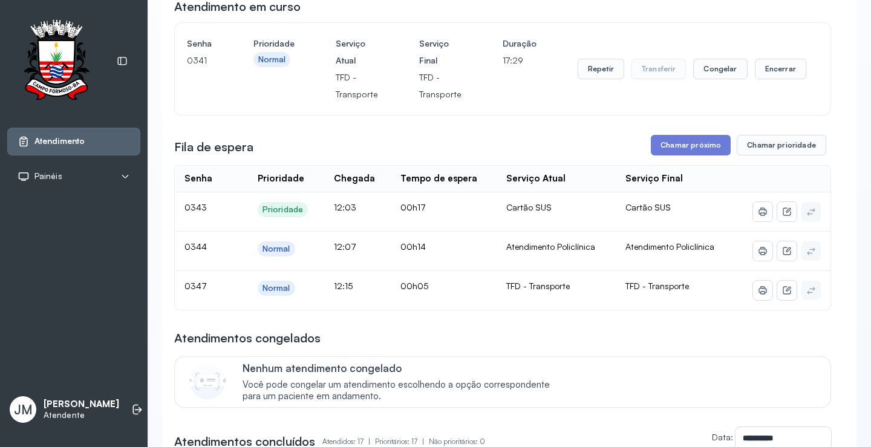
click at [677, 141] on button "Chamar próximo" at bounding box center [691, 145] width 80 height 21
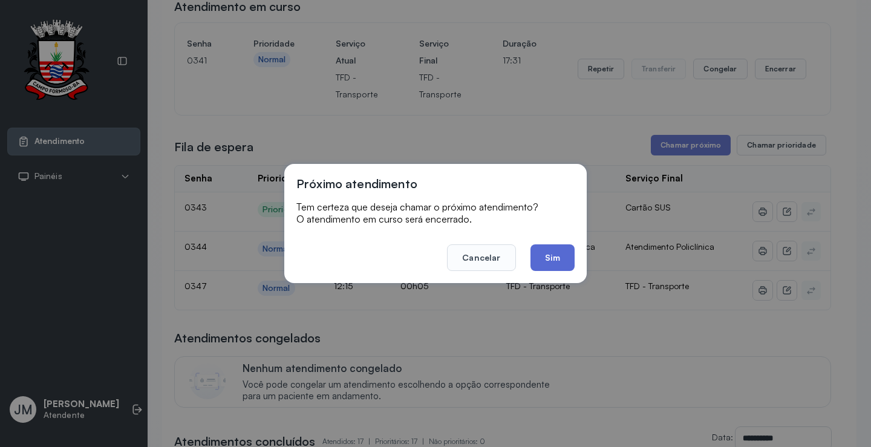
click at [549, 252] on button "Sim" at bounding box center [553, 257] width 44 height 27
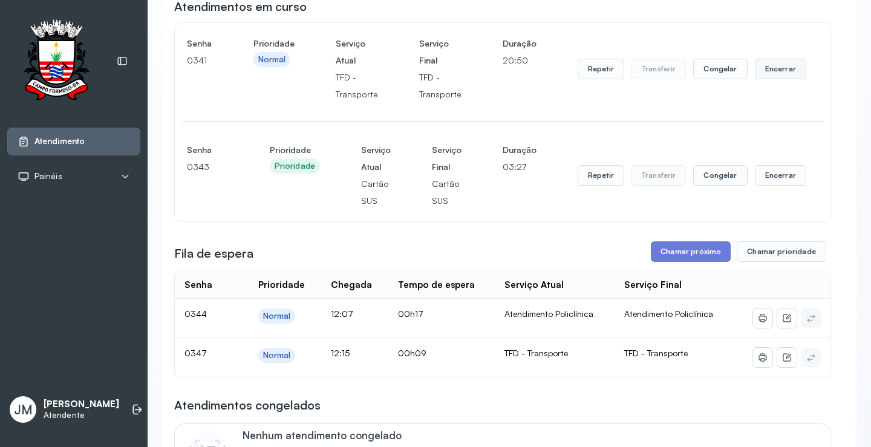
click at [770, 72] on button "Encerrar" at bounding box center [780, 69] width 51 height 21
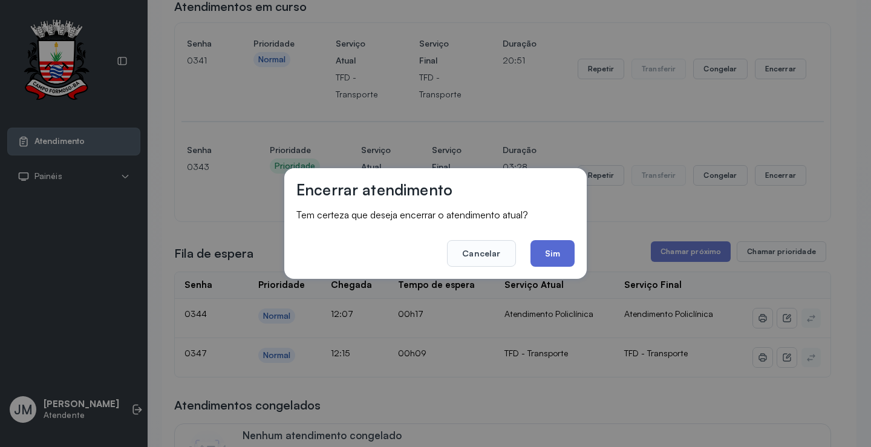
click at [548, 249] on button "Sim" at bounding box center [553, 253] width 44 height 27
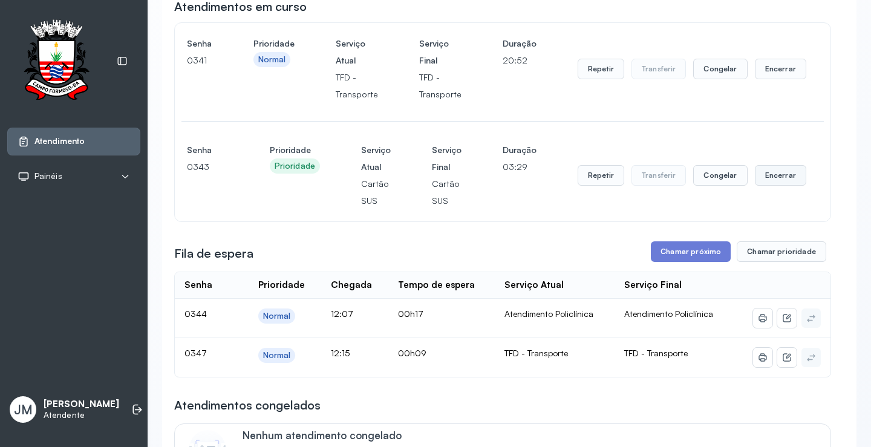
click at [777, 79] on button "Encerrar" at bounding box center [780, 69] width 51 height 21
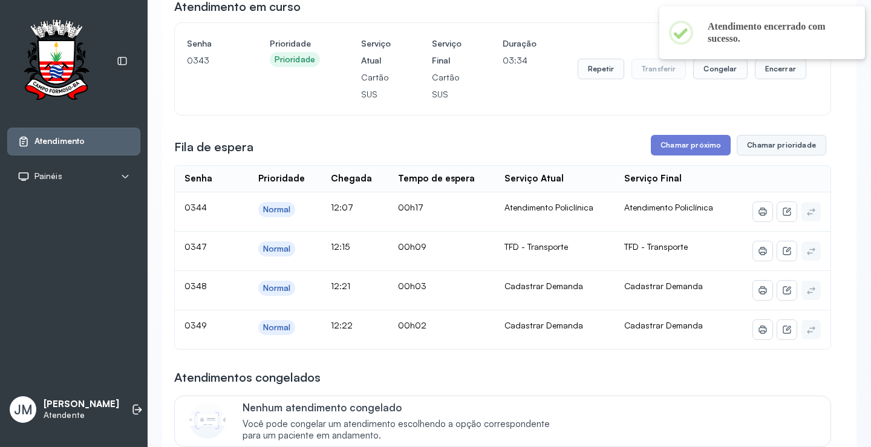
click at [767, 146] on button "Chamar prioridade" at bounding box center [782, 145] width 90 height 21
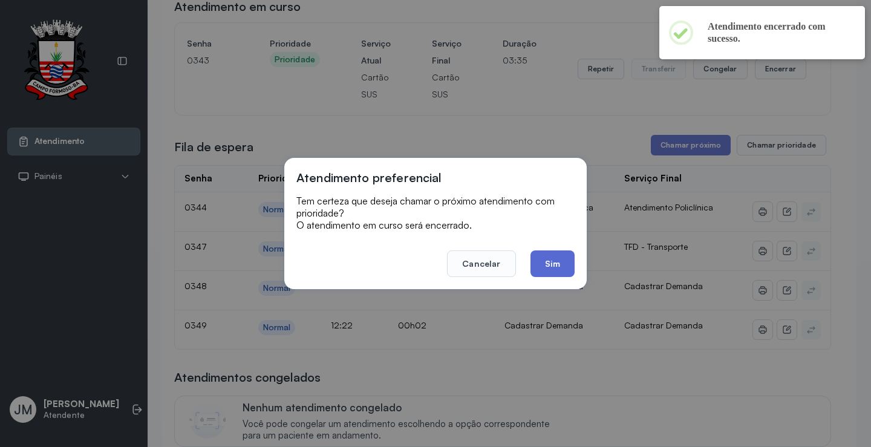
click at [552, 260] on button "Sim" at bounding box center [553, 263] width 44 height 27
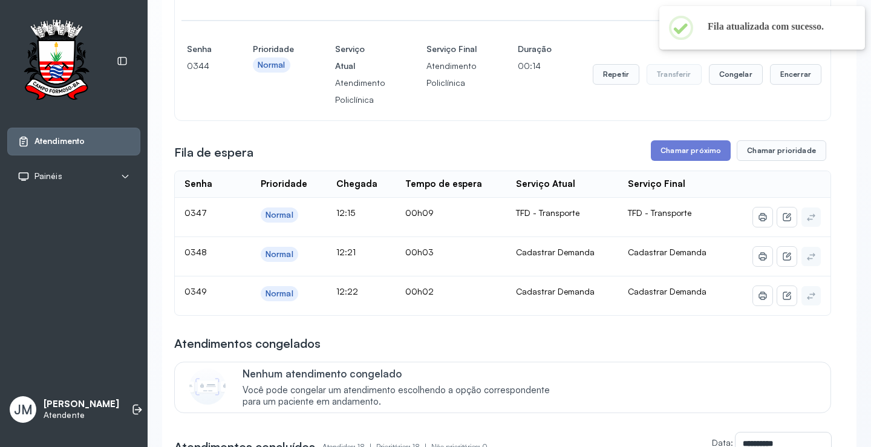
scroll to position [242, 0]
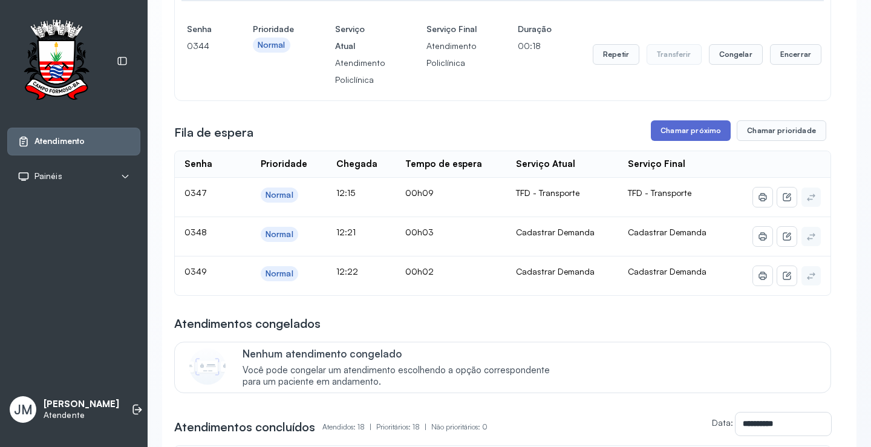
click at [677, 136] on button "Chamar próximo" at bounding box center [691, 130] width 80 height 21
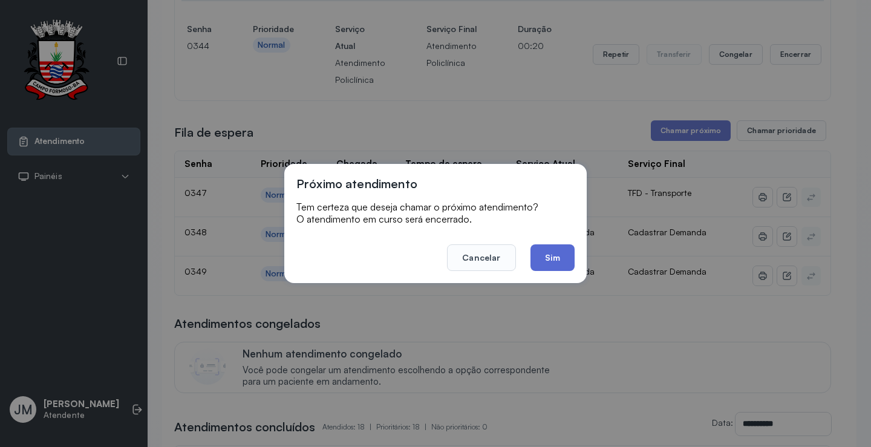
click at [560, 261] on button "Sim" at bounding box center [553, 257] width 44 height 27
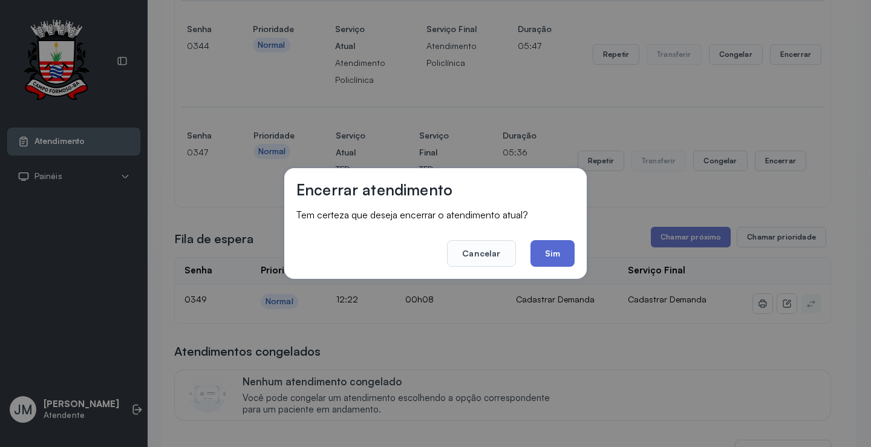
click at [551, 253] on button "Sim" at bounding box center [553, 253] width 44 height 27
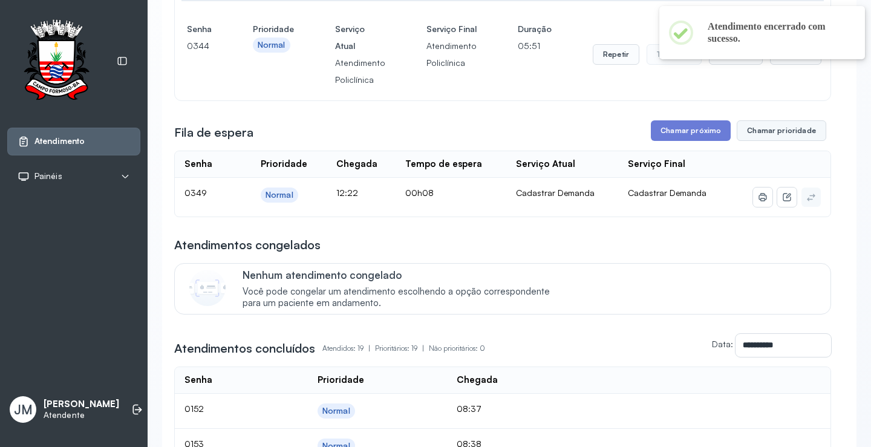
click at [768, 130] on button "Chamar prioridade" at bounding box center [782, 130] width 90 height 21
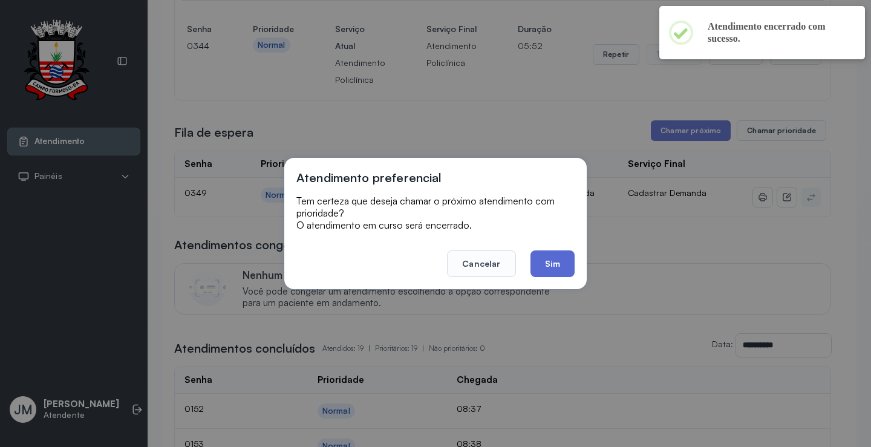
click at [547, 263] on button "Sim" at bounding box center [553, 263] width 44 height 27
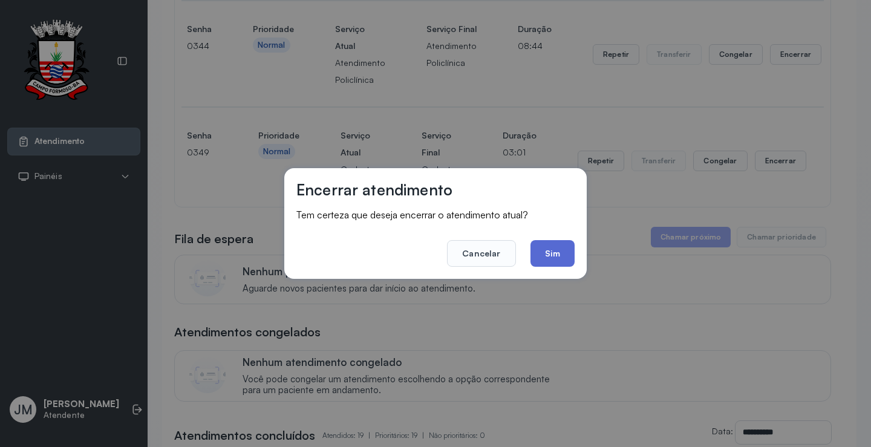
click at [559, 250] on button "Sim" at bounding box center [553, 253] width 44 height 27
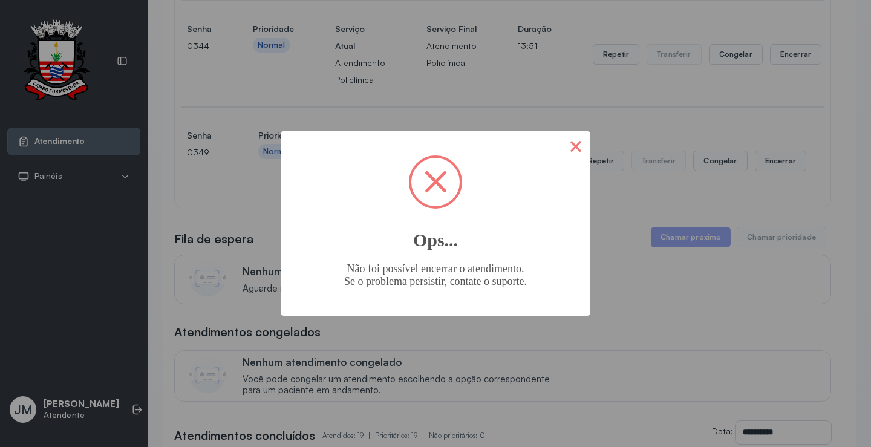
click at [573, 144] on button "×" at bounding box center [575, 145] width 29 height 29
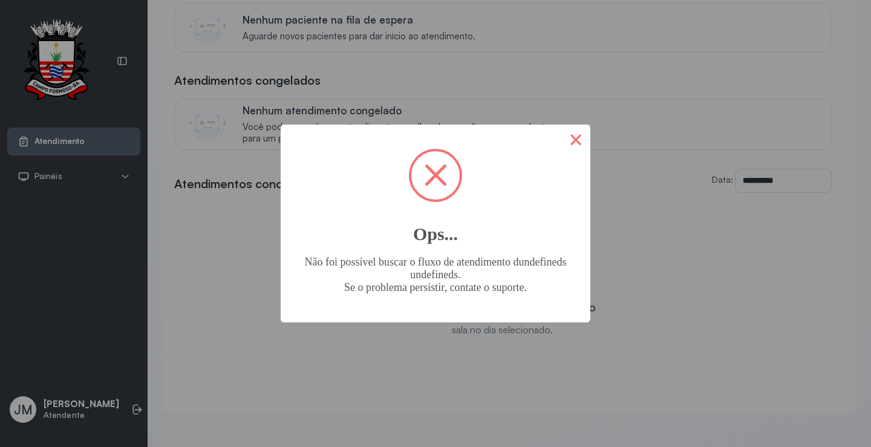
click at [574, 137] on button "×" at bounding box center [575, 139] width 29 height 29
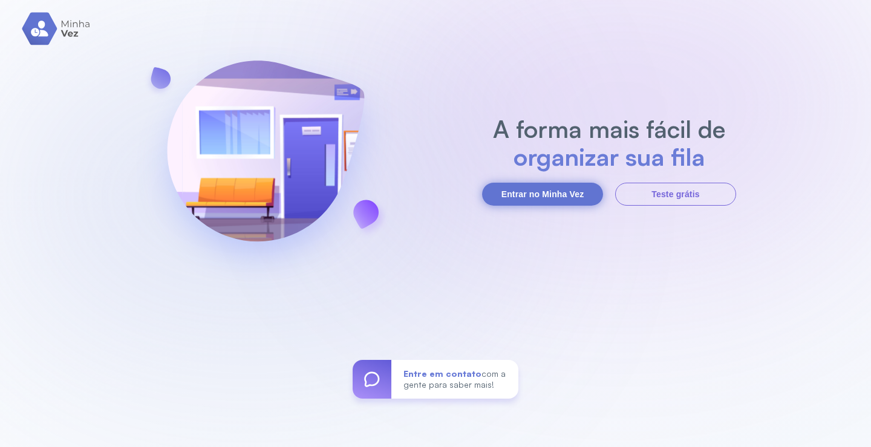
click at [552, 188] on button "Entrar no Minha Vez" at bounding box center [542, 194] width 121 height 23
click at [536, 194] on button "Entrar no Minha Vez" at bounding box center [542, 194] width 121 height 23
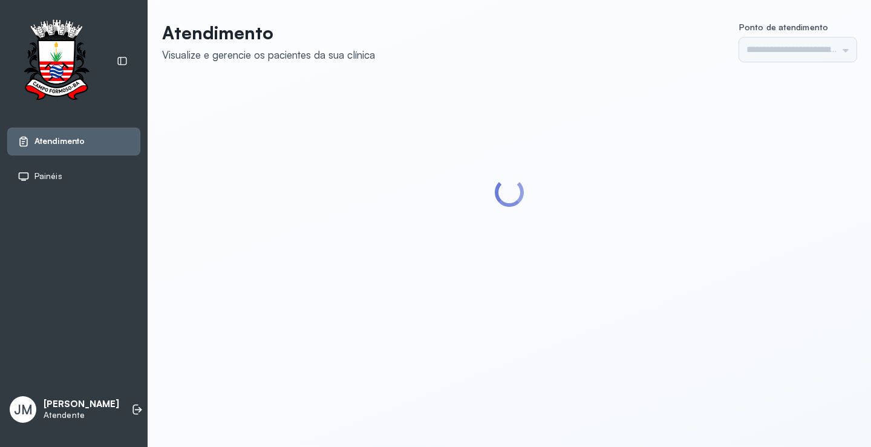
type input "*********"
click at [246, 211] on div at bounding box center [509, 193] width 694 height 224
click at [220, 107] on div at bounding box center [509, 193] width 694 height 224
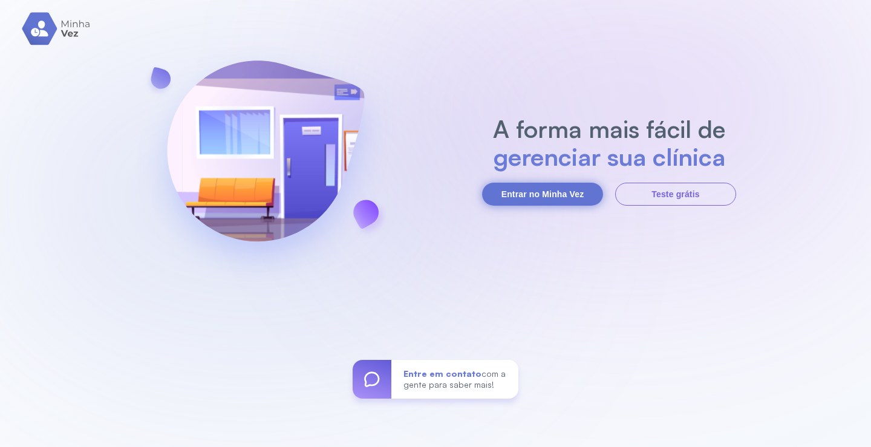
click at [540, 188] on button "Entrar no Minha Vez" at bounding box center [542, 194] width 121 height 23
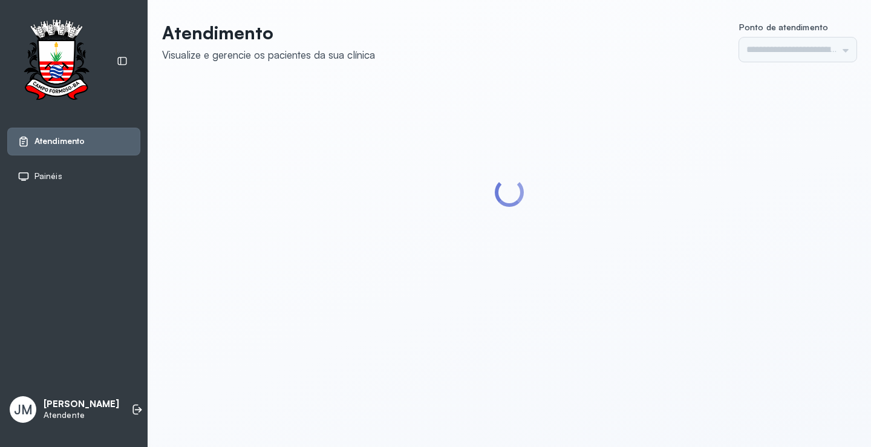
type input "*********"
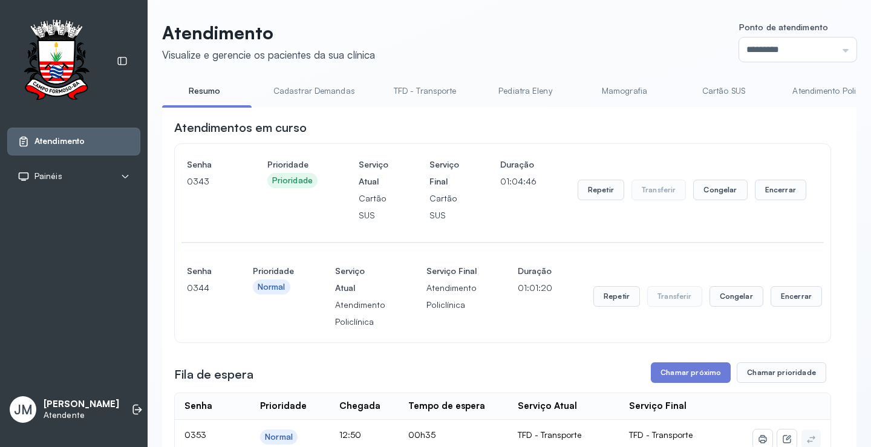
click at [518, 88] on link "Pediatra Eleny" at bounding box center [525, 91] width 85 height 20
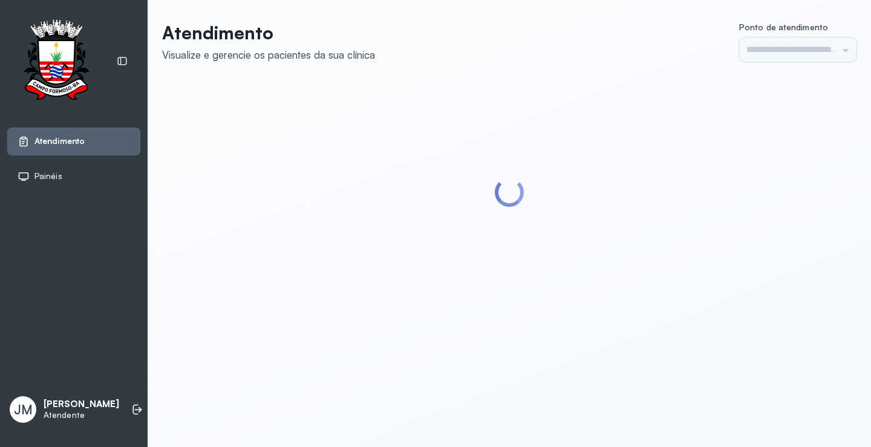
type input "*********"
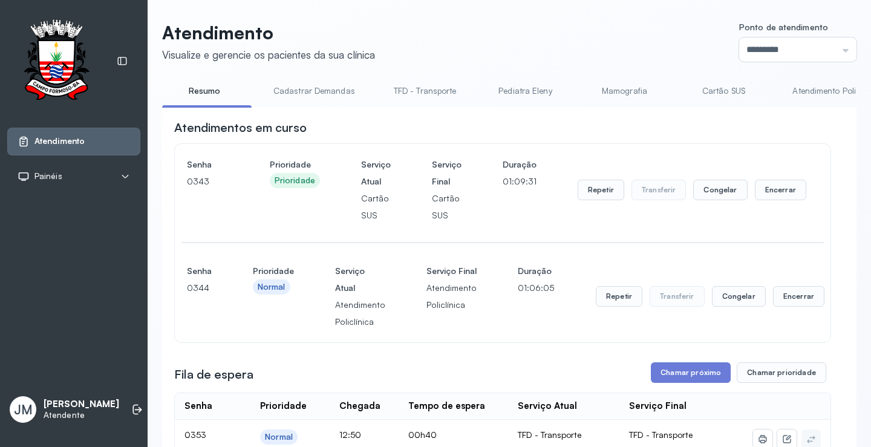
click at [531, 90] on link "Pediatra Eleny" at bounding box center [525, 91] width 85 height 20
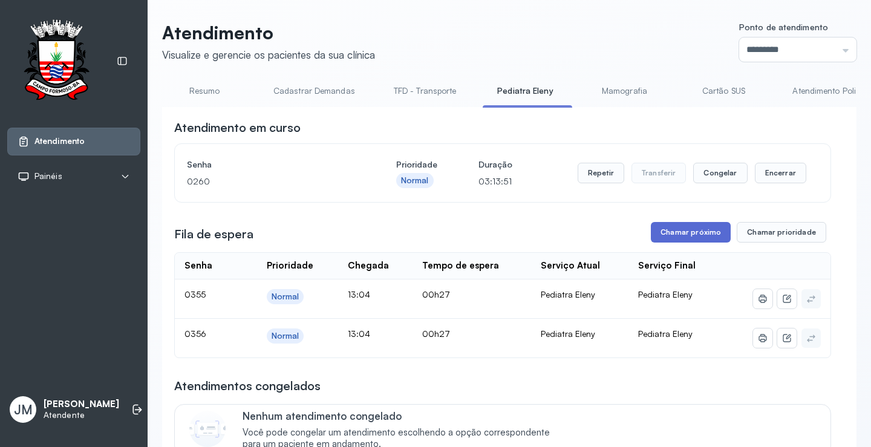
click at [685, 230] on button "Chamar próximo" at bounding box center [691, 232] width 80 height 21
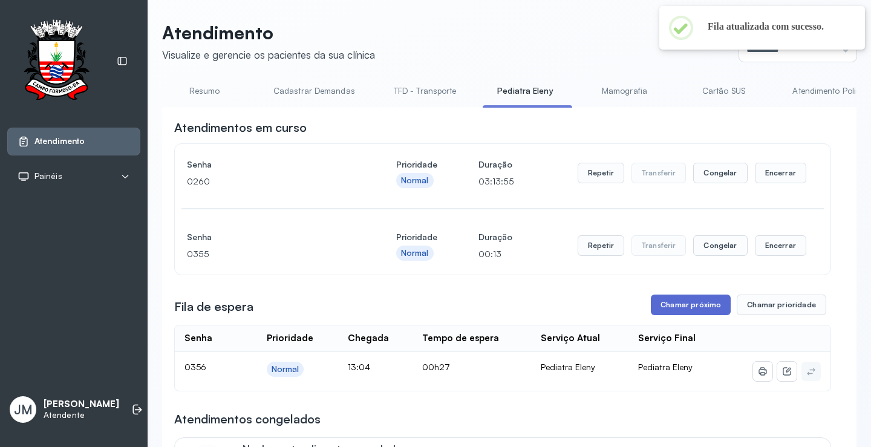
click at [688, 306] on button "Chamar próximo" at bounding box center [691, 305] width 80 height 21
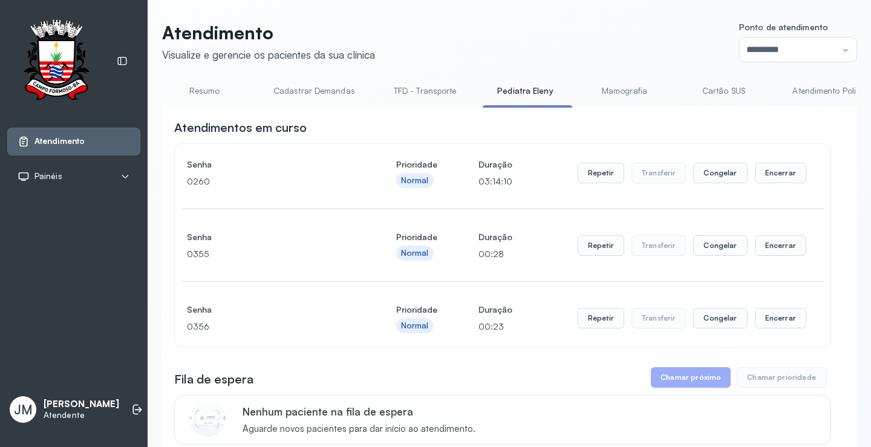
click at [215, 94] on link "Resumo" at bounding box center [204, 91] width 85 height 20
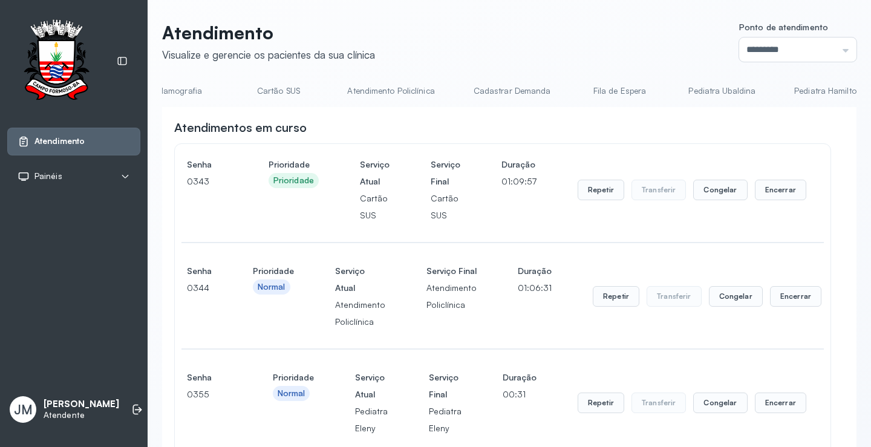
scroll to position [0, 461]
click at [471, 93] on link "Cadastrar Demanda" at bounding box center [497, 91] width 102 height 20
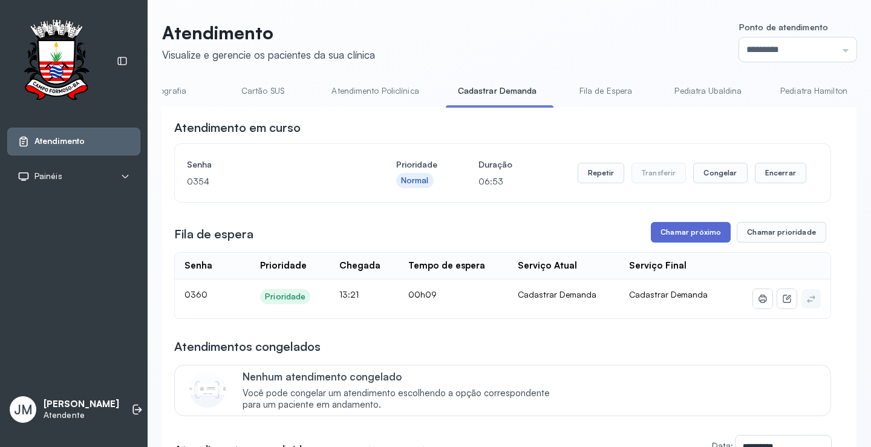
click at [676, 237] on button "Chamar próximo" at bounding box center [691, 232] width 80 height 21
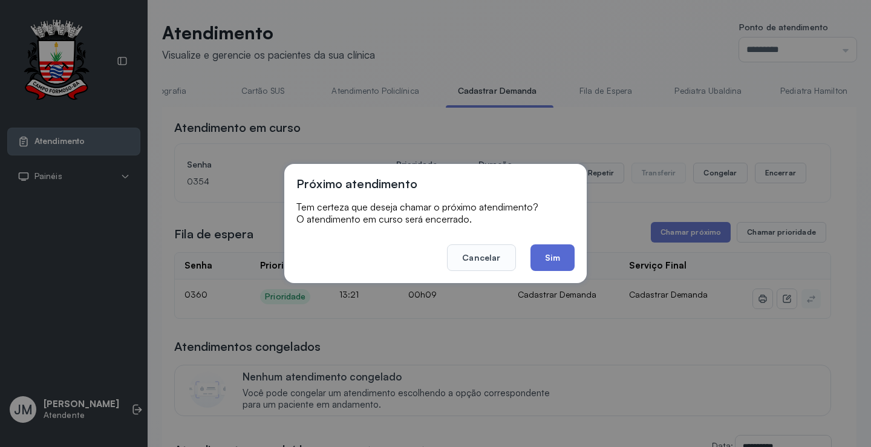
click at [544, 256] on button "Sim" at bounding box center [553, 257] width 44 height 27
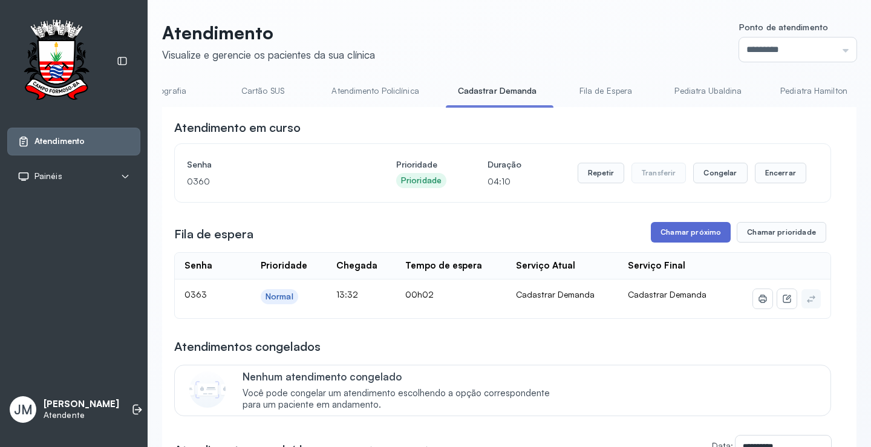
click at [679, 230] on button "Chamar próximo" at bounding box center [691, 232] width 80 height 21
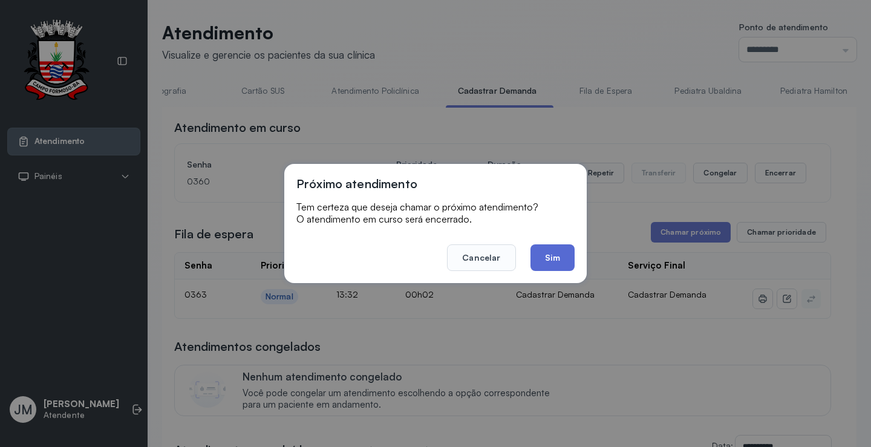
click at [562, 261] on button "Sim" at bounding box center [553, 257] width 44 height 27
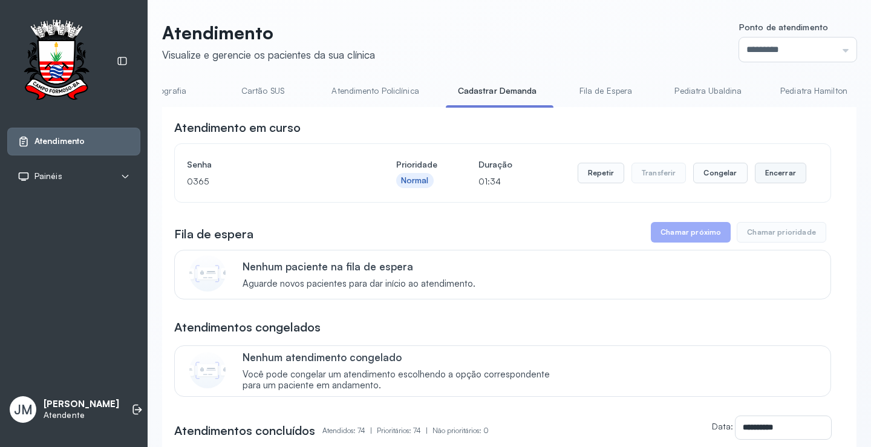
click at [781, 177] on button "Encerrar" at bounding box center [780, 173] width 51 height 21
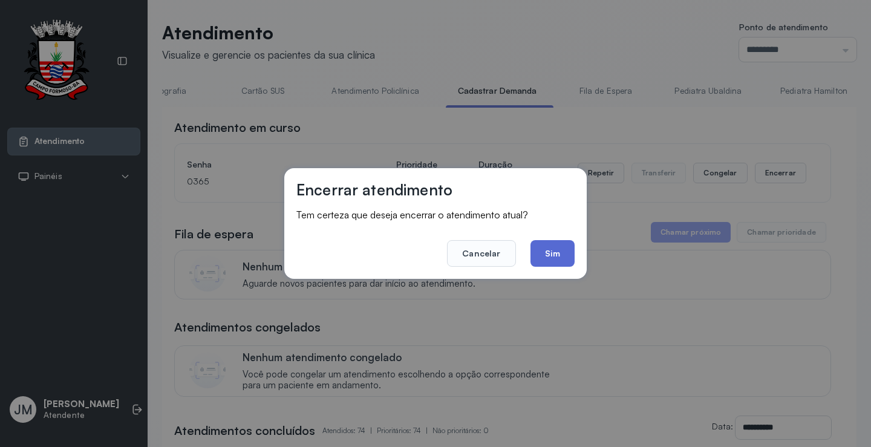
click at [566, 253] on button "Sim" at bounding box center [553, 253] width 44 height 27
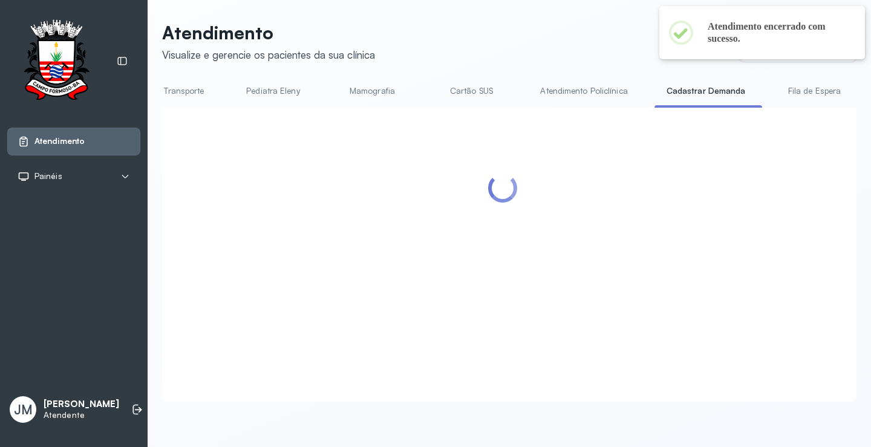
scroll to position [0, 0]
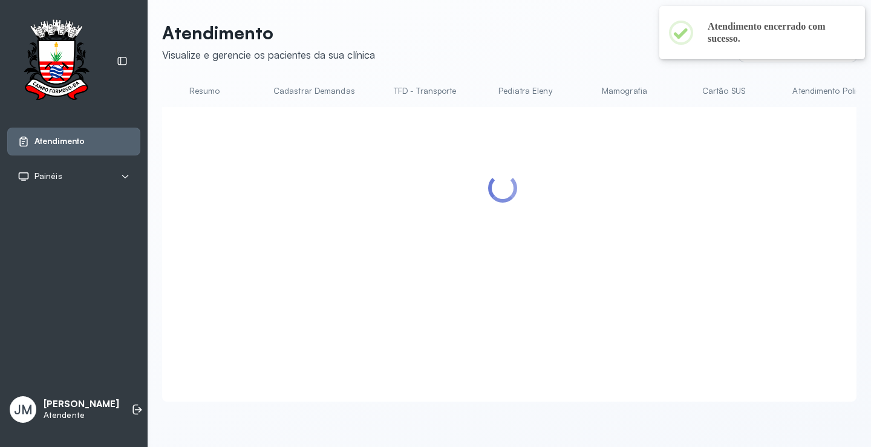
click at [197, 86] on link "Resumo" at bounding box center [204, 91] width 85 height 20
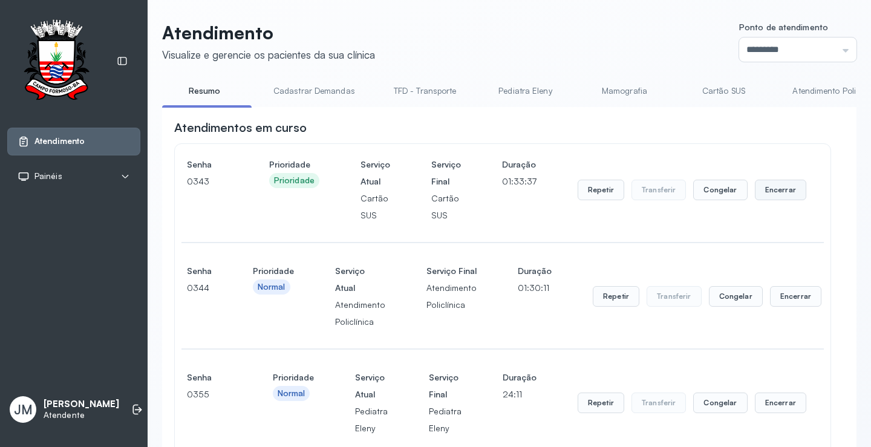
click at [775, 199] on button "Encerrar" at bounding box center [780, 190] width 51 height 21
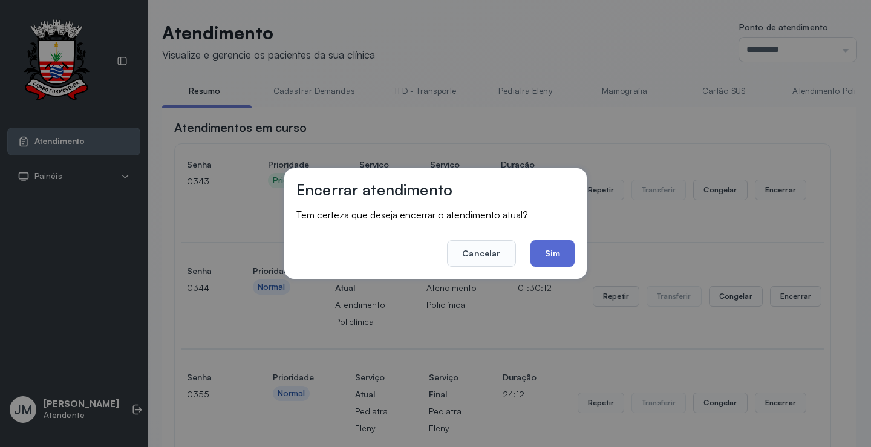
click at [552, 246] on button "Sim" at bounding box center [553, 253] width 44 height 27
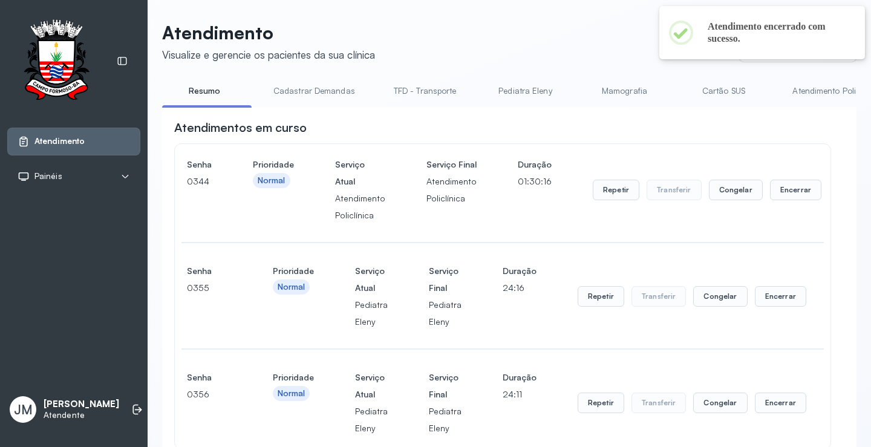
click at [312, 95] on link "Cadastrar Demandas" at bounding box center [314, 91] width 106 height 20
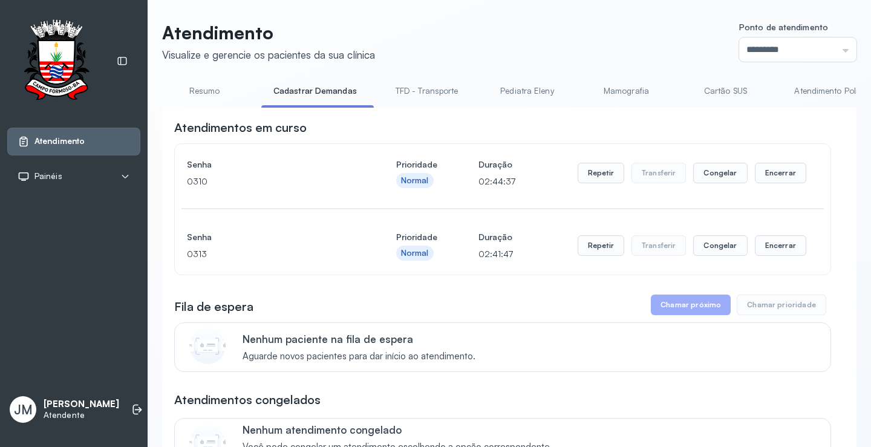
click at [542, 94] on link "Pediatra Eleny" at bounding box center [527, 91] width 85 height 20
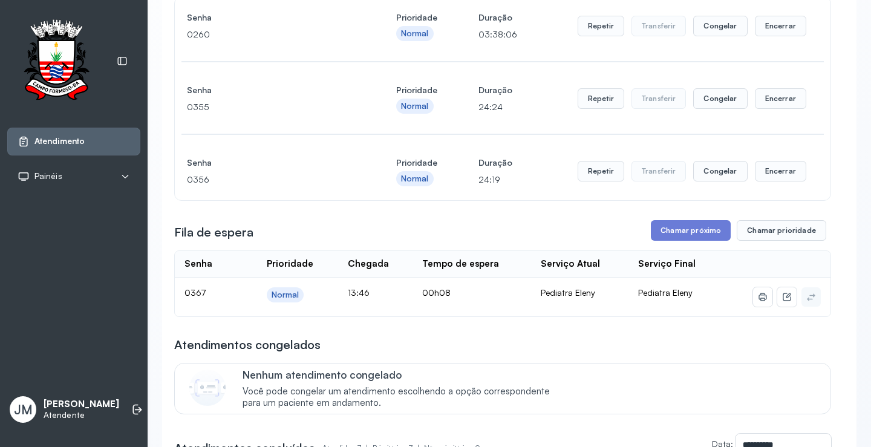
scroll to position [181, 0]
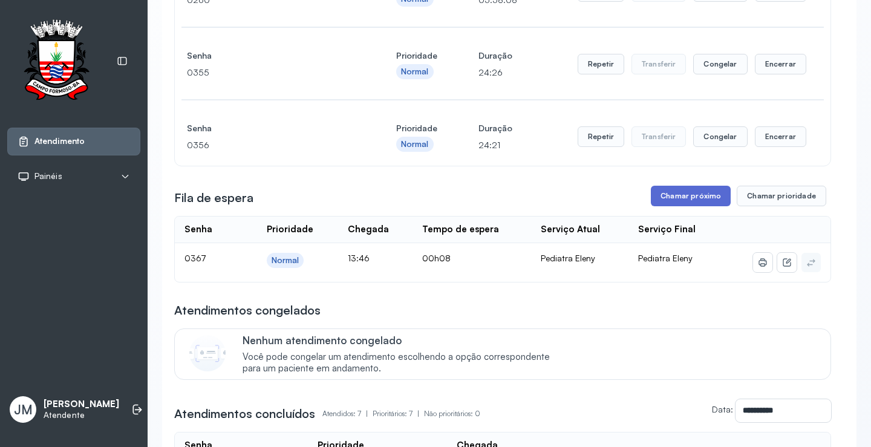
click at [706, 200] on button "Chamar próximo" at bounding box center [691, 196] width 80 height 21
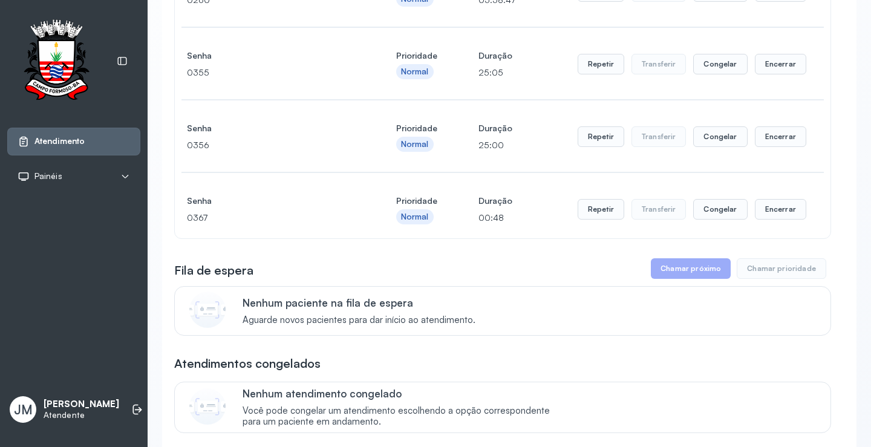
scroll to position [60, 0]
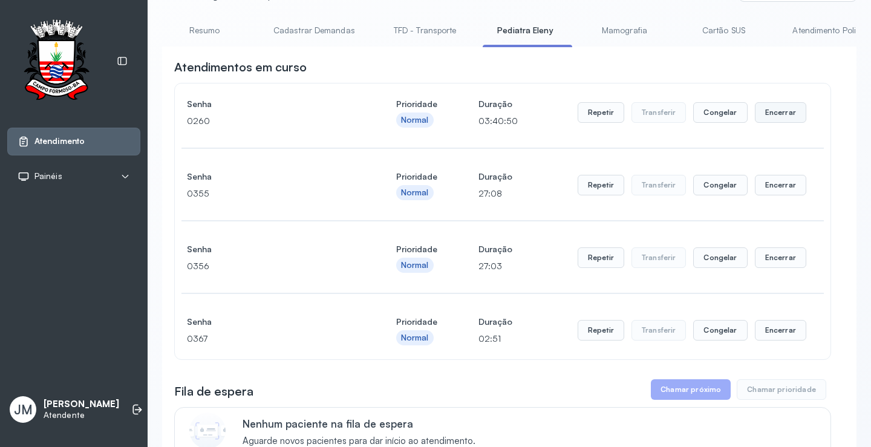
click at [767, 120] on button "Encerrar" at bounding box center [780, 112] width 51 height 21
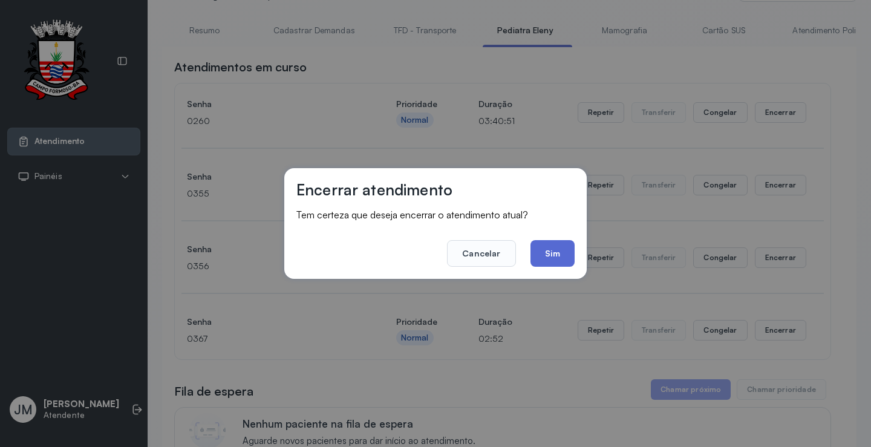
click at [561, 247] on button "Sim" at bounding box center [553, 253] width 44 height 27
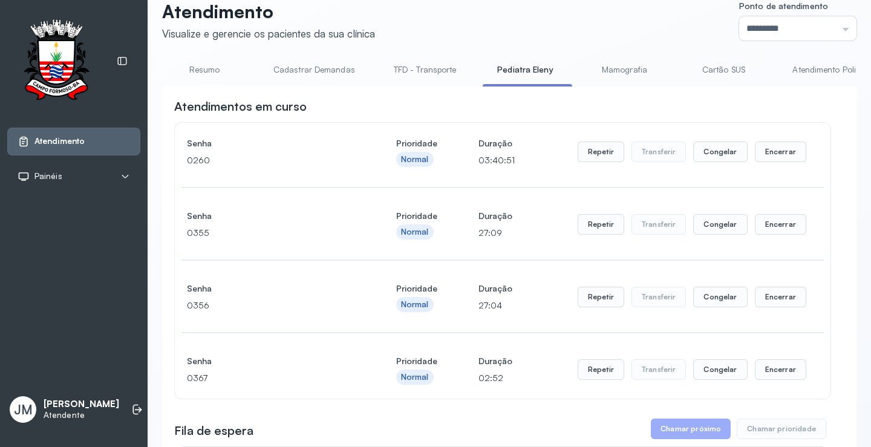
scroll to position [0, 0]
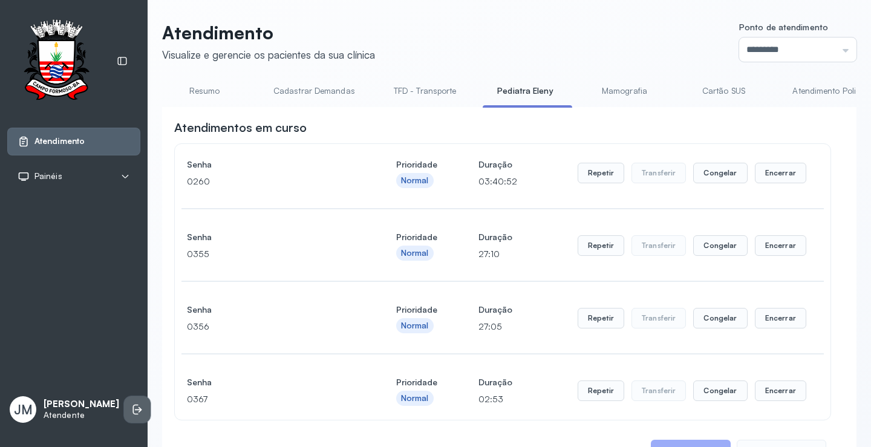
click at [131, 410] on icon at bounding box center [137, 409] width 12 height 12
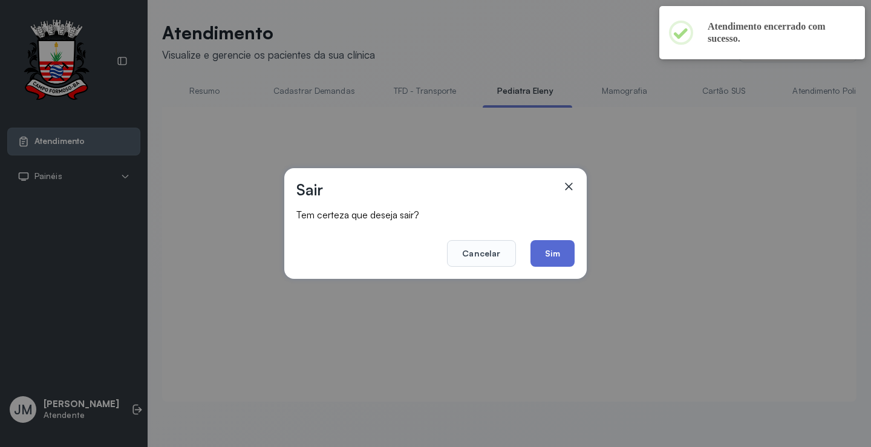
click at [537, 252] on button "Sim" at bounding box center [553, 253] width 44 height 27
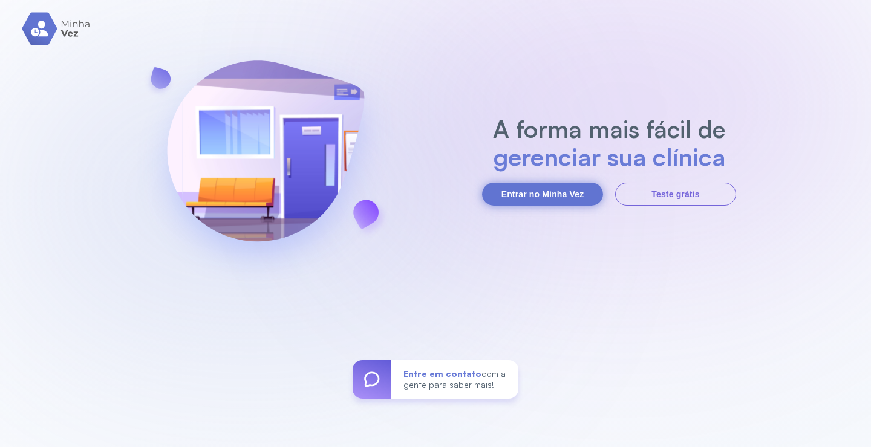
click at [567, 194] on button "Entrar no Minha Vez" at bounding box center [542, 194] width 121 height 23
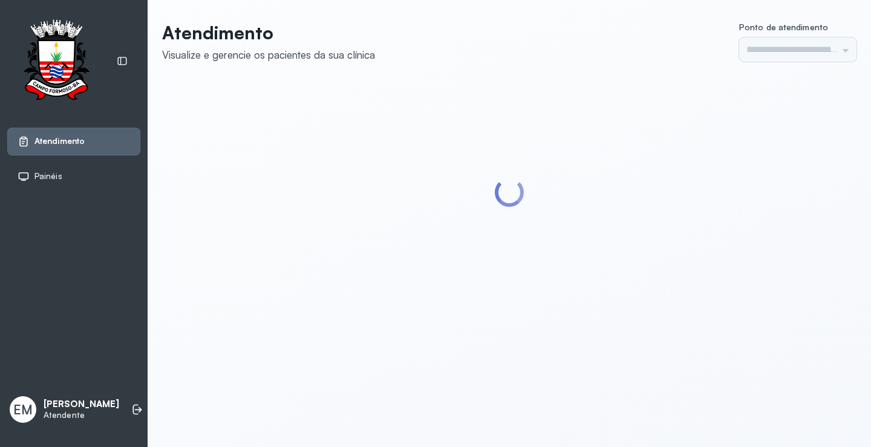
type input "*********"
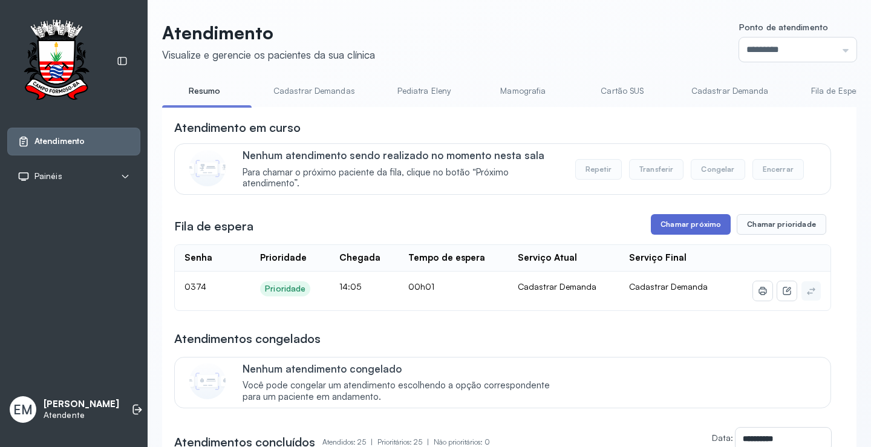
click at [690, 226] on button "Chamar próximo" at bounding box center [691, 224] width 80 height 21
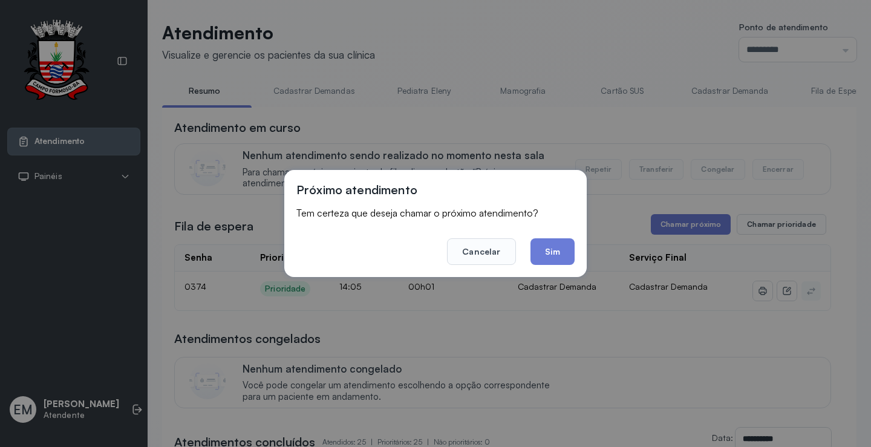
click at [564, 254] on button "Sim" at bounding box center [553, 251] width 44 height 27
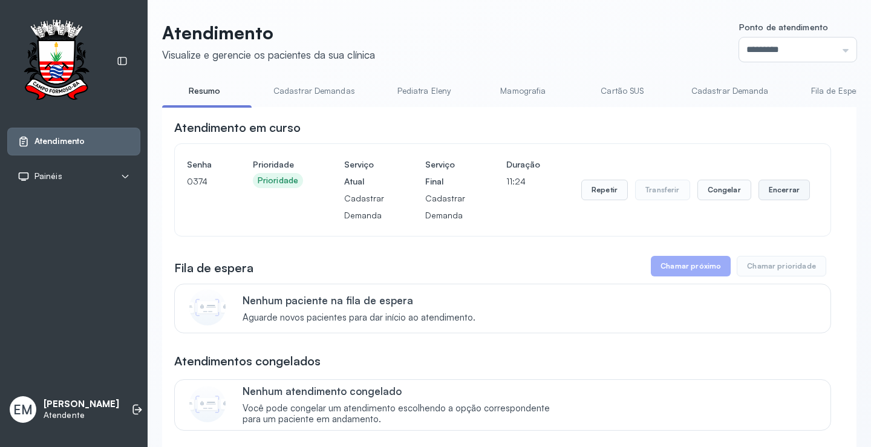
click at [785, 191] on button "Encerrar" at bounding box center [784, 190] width 51 height 21
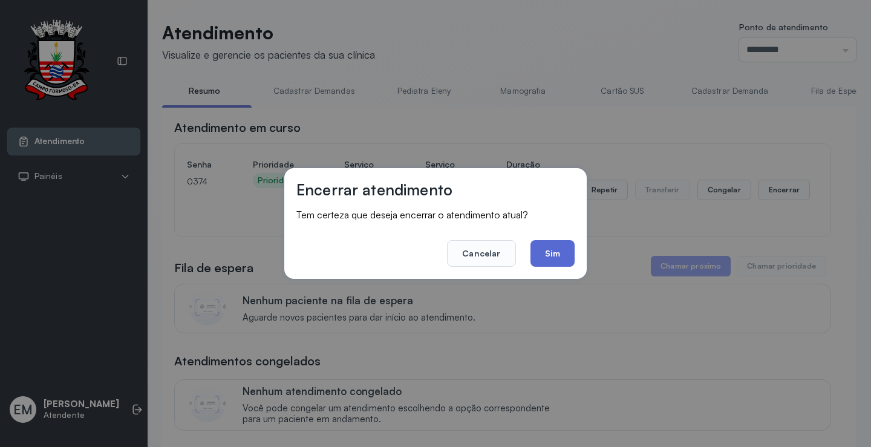
click at [550, 252] on button "Sim" at bounding box center [553, 253] width 44 height 27
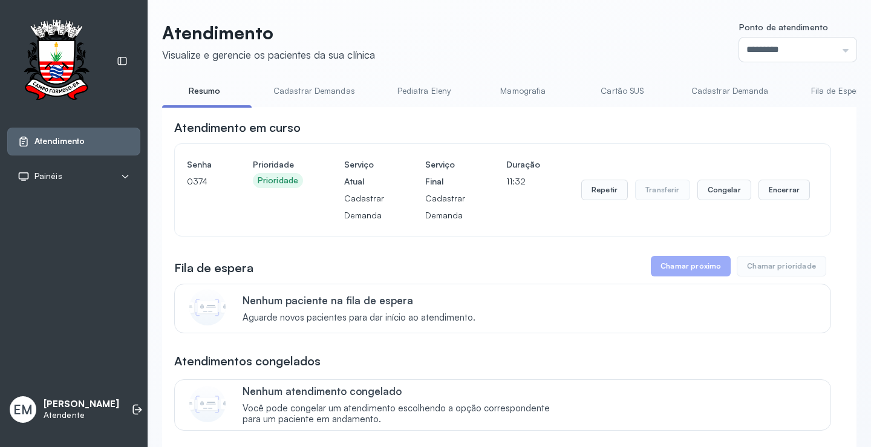
click at [745, 189] on div "Repetir Transferir Congelar Encerrar" at bounding box center [695, 190] width 229 height 21
click at [759, 189] on button "Encerrar" at bounding box center [784, 190] width 51 height 21
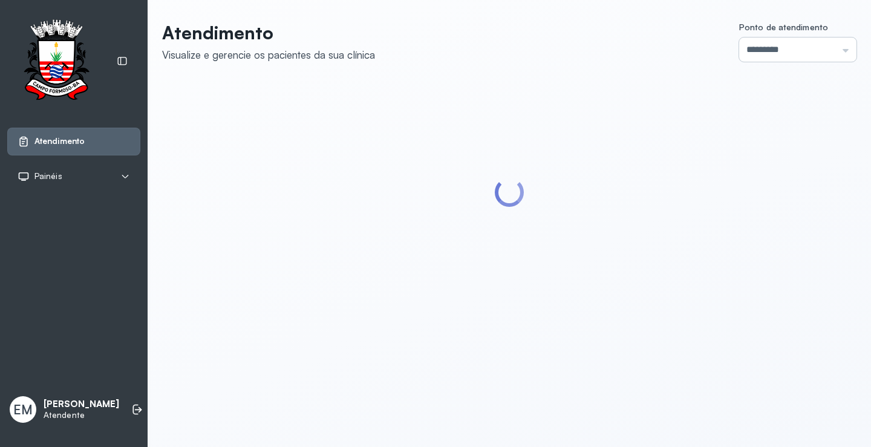
click at [806, 53] on input "*********" at bounding box center [797, 50] width 117 height 24
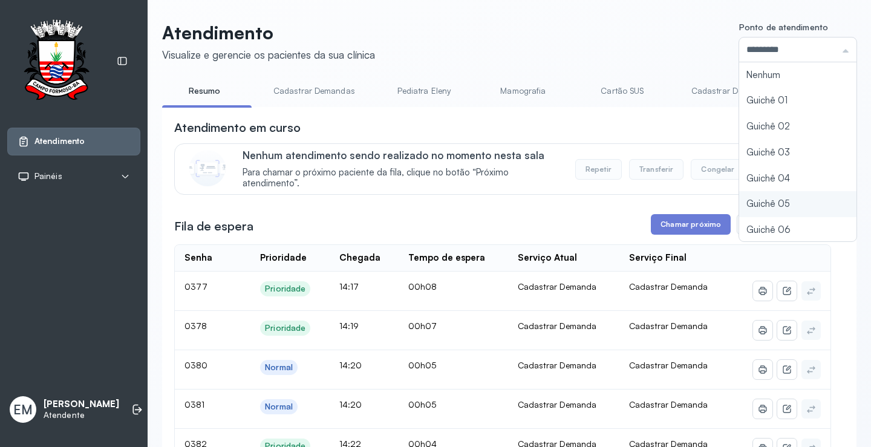
type input "*********"
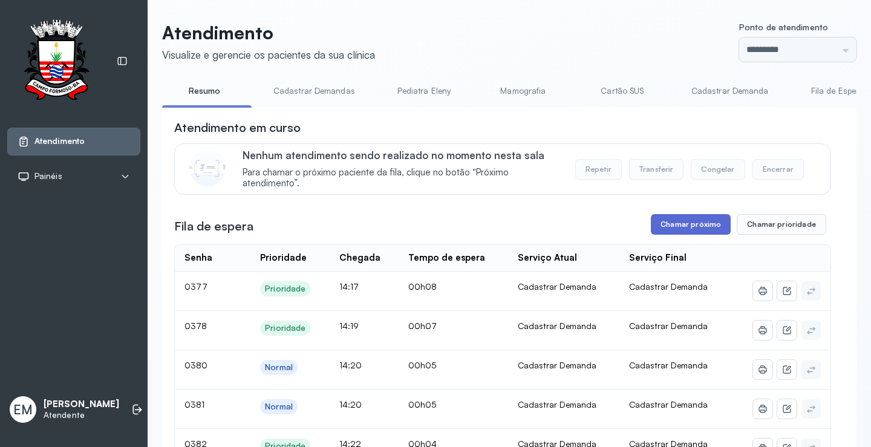
click at [683, 235] on button "Chamar próximo" at bounding box center [691, 224] width 80 height 21
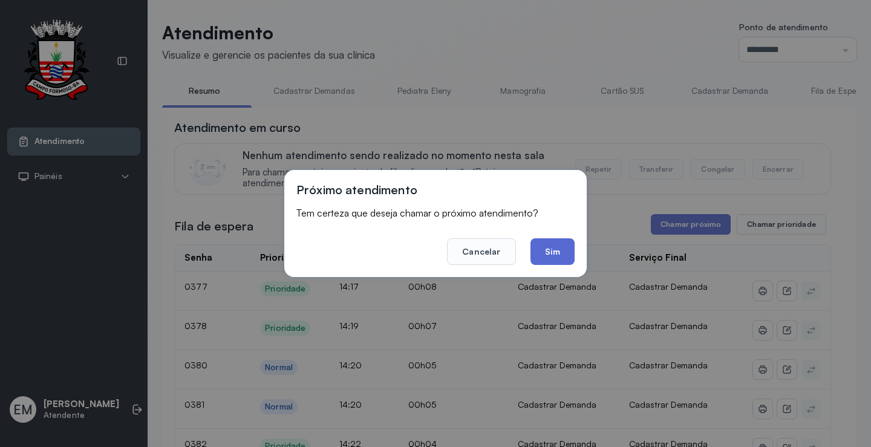
click at [560, 249] on button "Sim" at bounding box center [553, 251] width 44 height 27
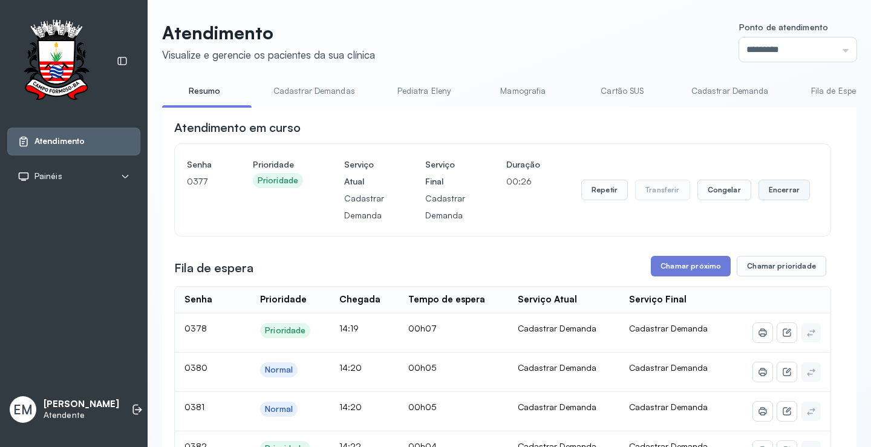
click at [786, 194] on button "Encerrar" at bounding box center [784, 190] width 51 height 21
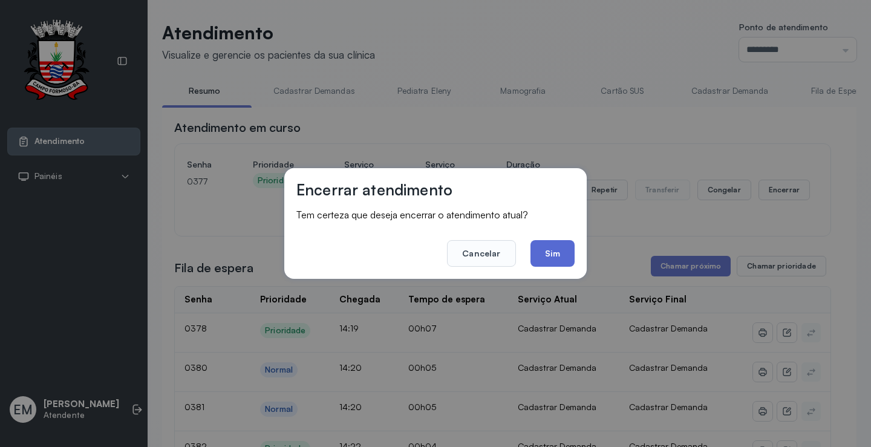
click at [539, 241] on button "Sim" at bounding box center [553, 253] width 44 height 27
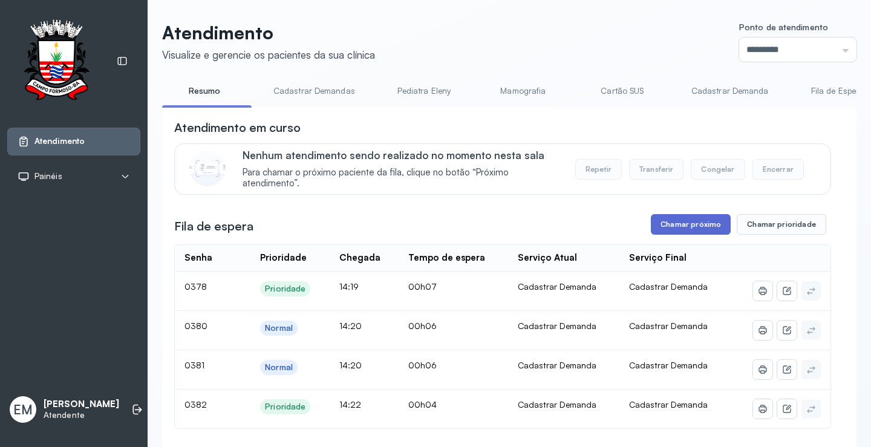
click at [711, 221] on button "Chamar próximo" at bounding box center [691, 224] width 80 height 21
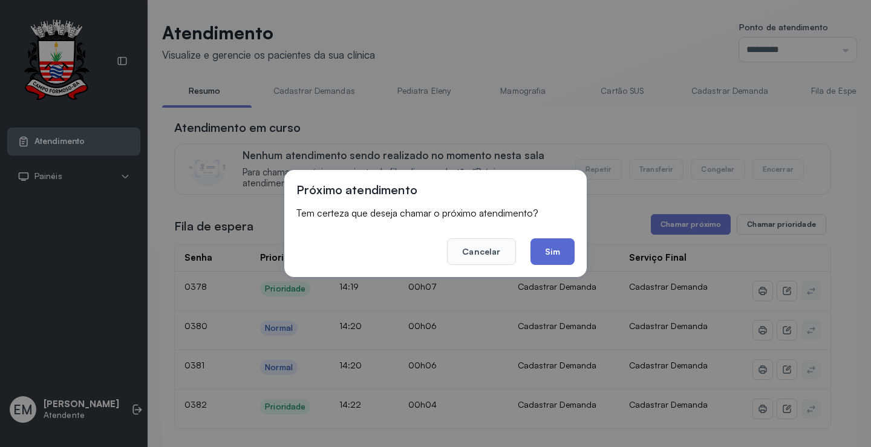
click at [558, 241] on button "Sim" at bounding box center [553, 251] width 44 height 27
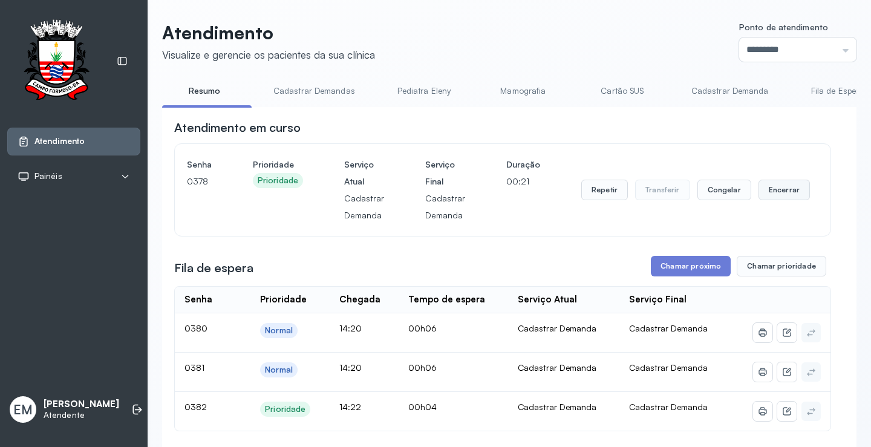
click at [777, 188] on button "Encerrar" at bounding box center [784, 190] width 51 height 21
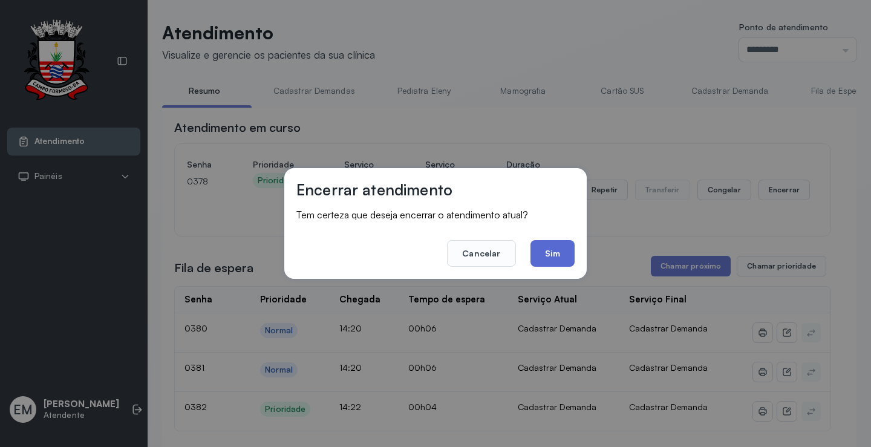
click at [561, 253] on button "Sim" at bounding box center [553, 253] width 44 height 27
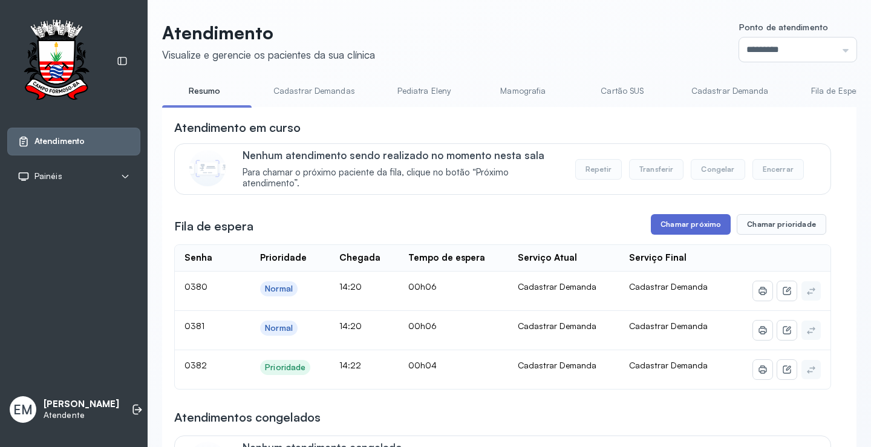
click at [697, 232] on button "Chamar próximo" at bounding box center [691, 224] width 80 height 21
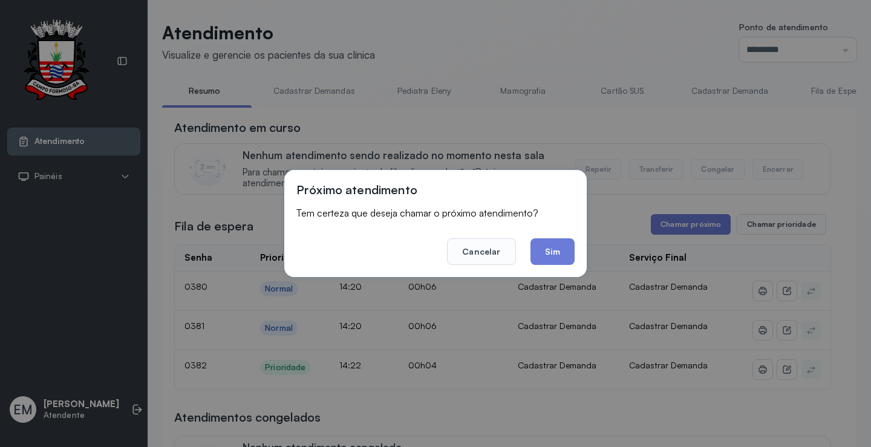
click at [575, 252] on div "Próximo atendimento Tem certeza que deseja chamar o próximo atendimento? Cancel…" at bounding box center [435, 223] width 302 height 107
click at [566, 252] on button "Sim" at bounding box center [553, 251] width 44 height 27
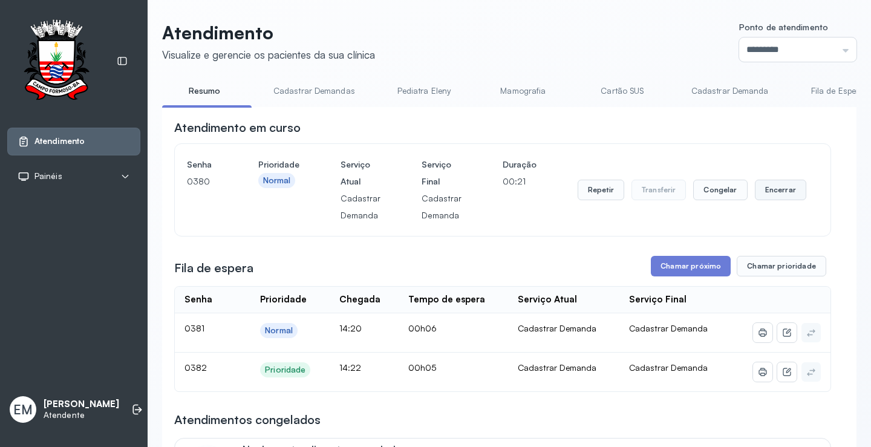
click at [780, 192] on button "Encerrar" at bounding box center [780, 190] width 51 height 21
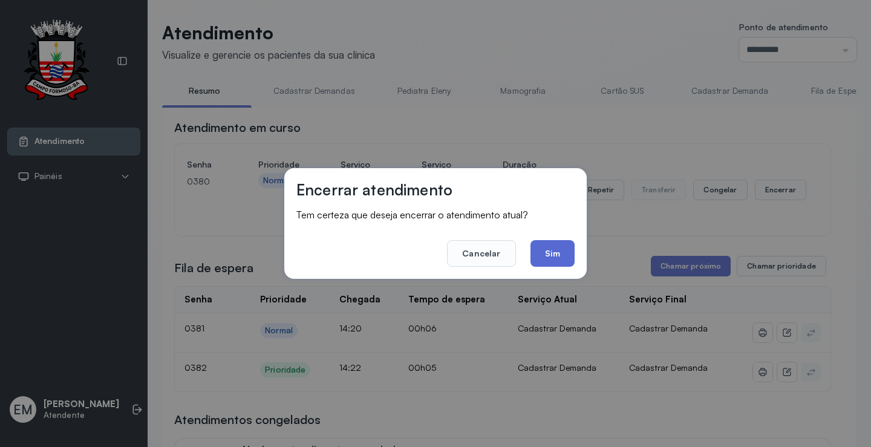
click at [549, 255] on button "Sim" at bounding box center [553, 253] width 44 height 27
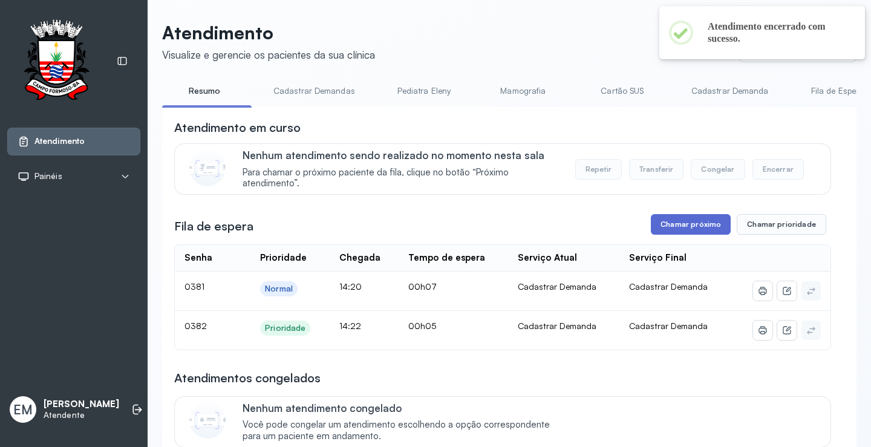
click at [674, 225] on button "Chamar próximo" at bounding box center [691, 224] width 80 height 21
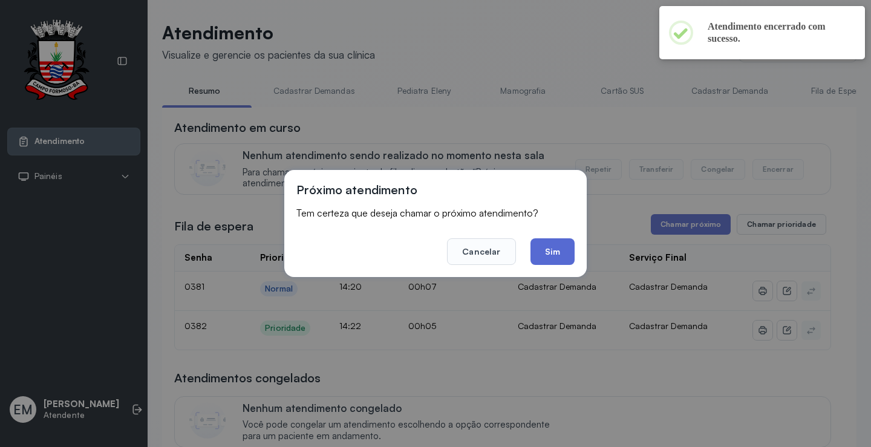
click at [561, 250] on button "Sim" at bounding box center [553, 251] width 44 height 27
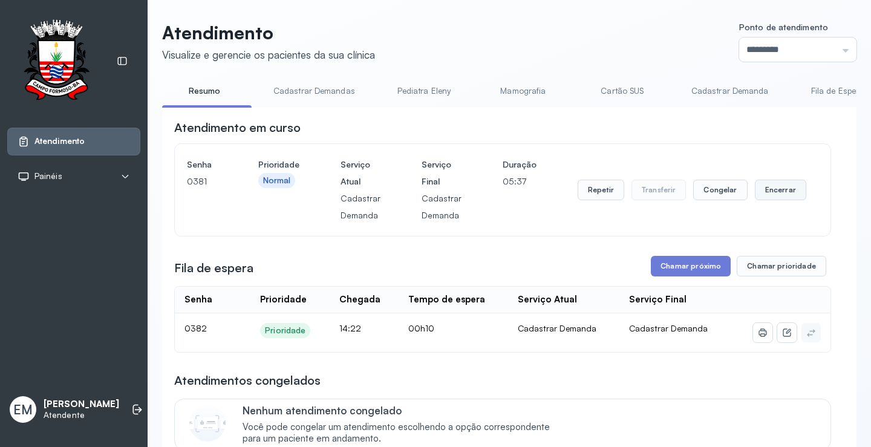
click at [763, 194] on button "Encerrar" at bounding box center [780, 190] width 51 height 21
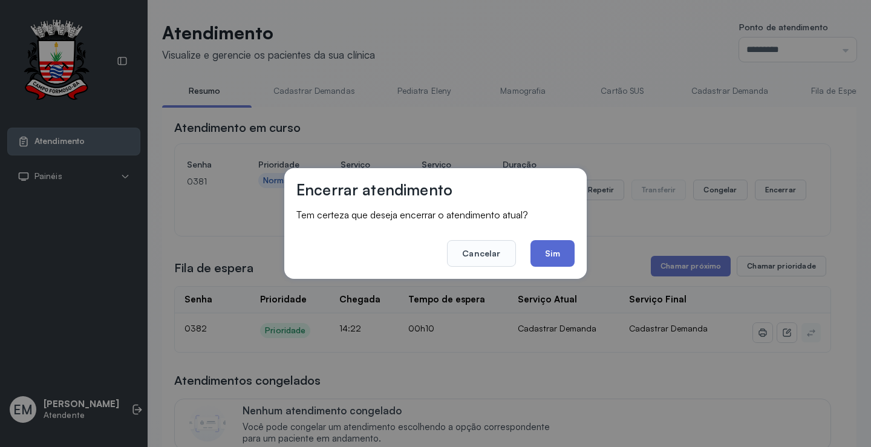
click at [553, 255] on button "Sim" at bounding box center [553, 253] width 44 height 27
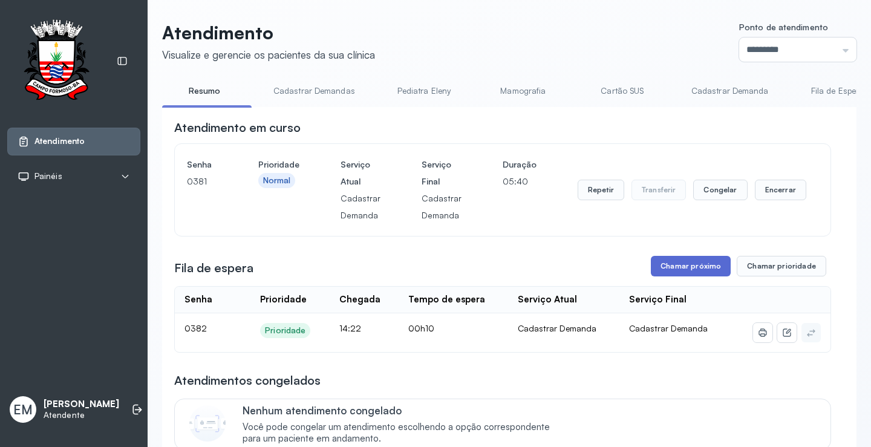
click at [691, 269] on button "Chamar próximo" at bounding box center [691, 266] width 80 height 21
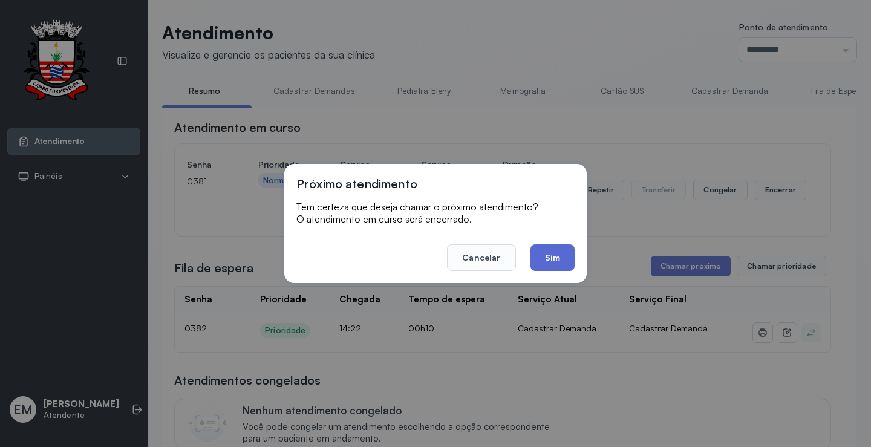
click at [563, 261] on button "Sim" at bounding box center [553, 257] width 44 height 27
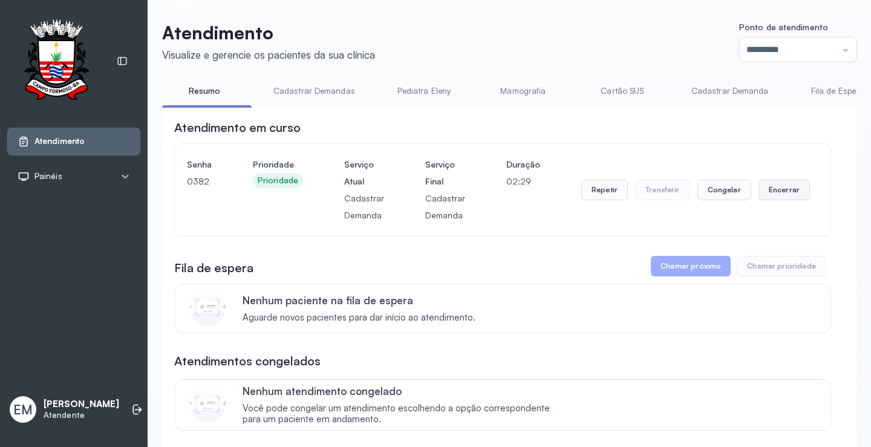
click at [768, 188] on button "Encerrar" at bounding box center [784, 190] width 51 height 21
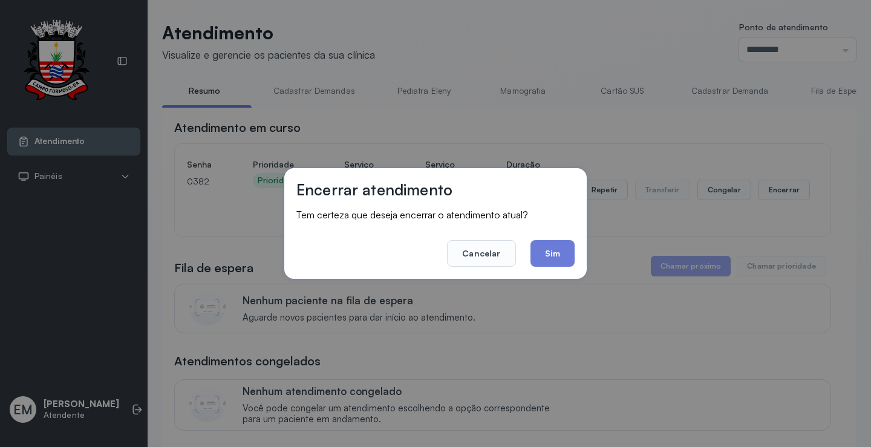
click at [568, 238] on footer "Cancelar Sim" at bounding box center [435, 245] width 278 height 44
click at [563, 246] on button "Sim" at bounding box center [553, 253] width 44 height 27
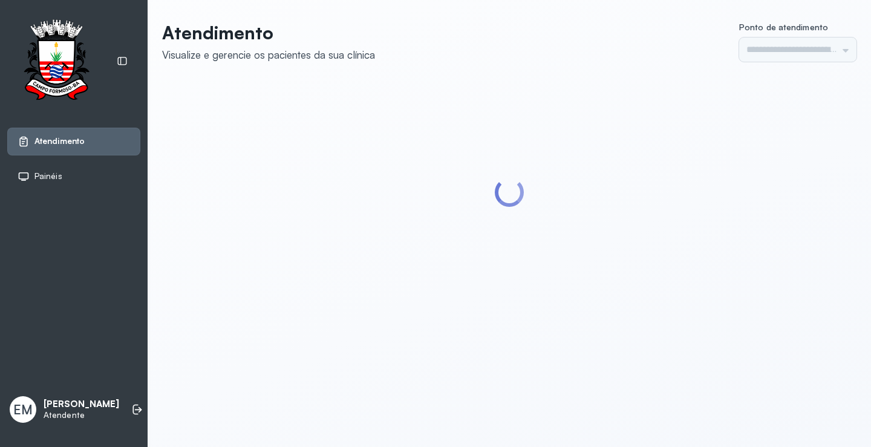
type input "*********"
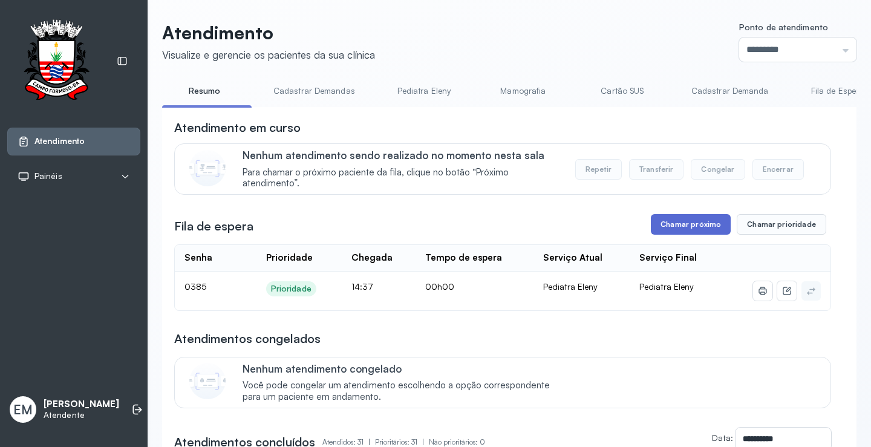
click at [705, 231] on button "Chamar próximo" at bounding box center [691, 224] width 80 height 21
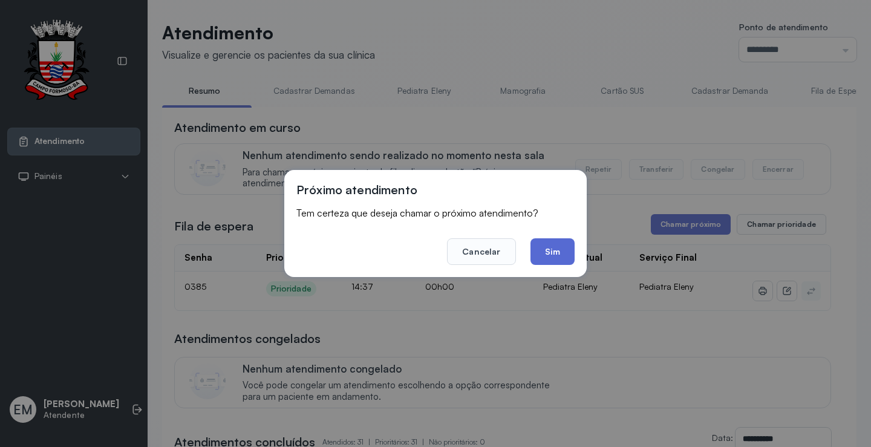
click at [556, 249] on button "Sim" at bounding box center [553, 251] width 44 height 27
